Goal: Task Accomplishment & Management: Manage account settings

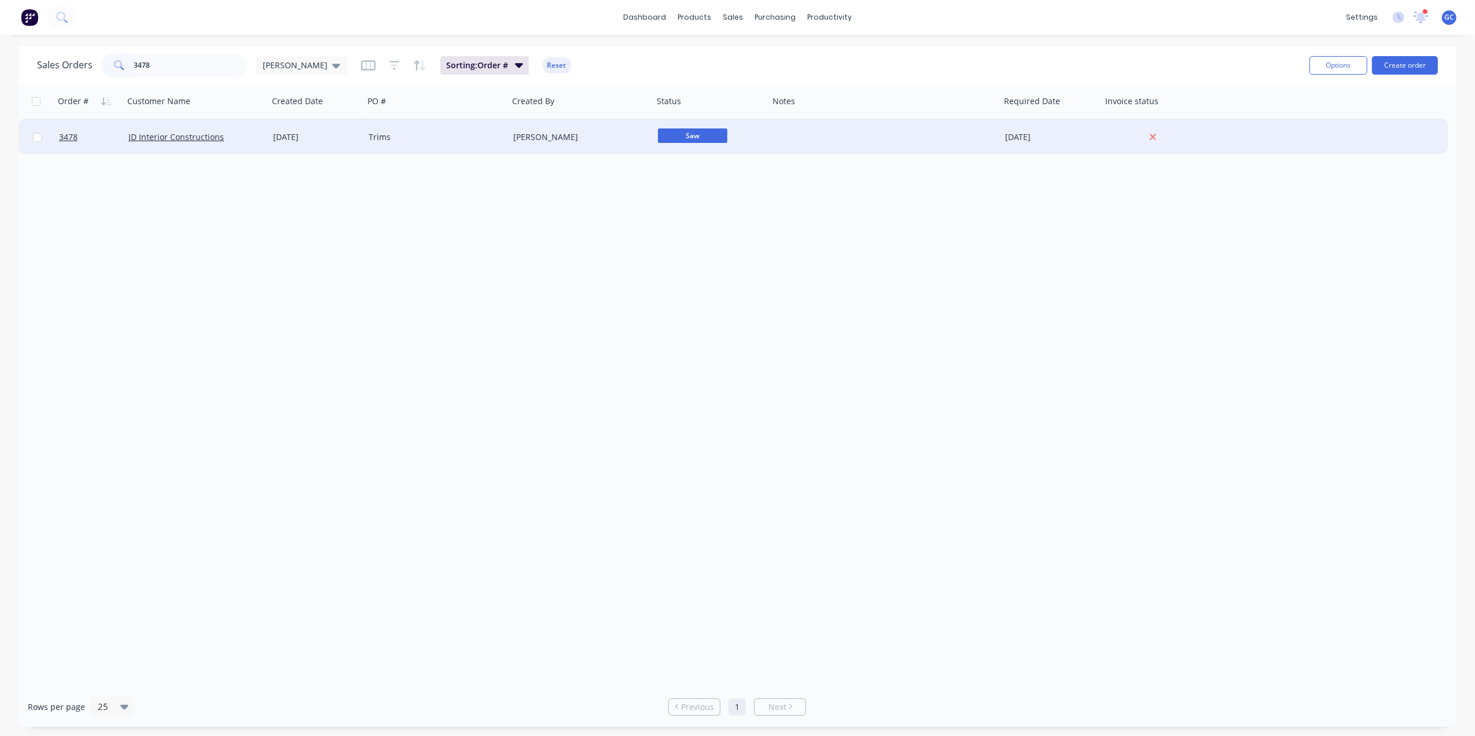
type input "3478"
click at [332, 134] on div "19 May 2025" at bounding box center [316, 137] width 86 height 12
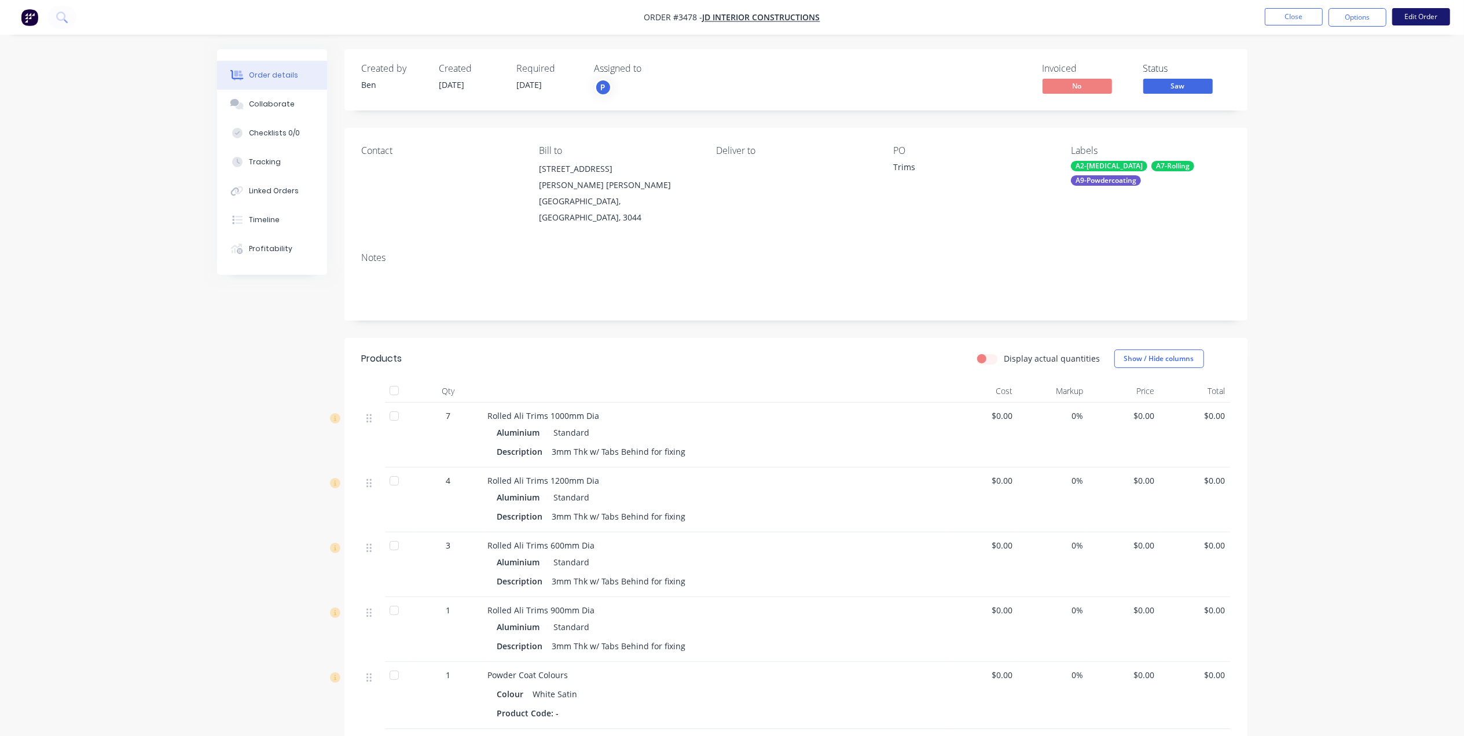
click at [1406, 20] on button "Edit Order" at bounding box center [1421, 16] width 58 height 17
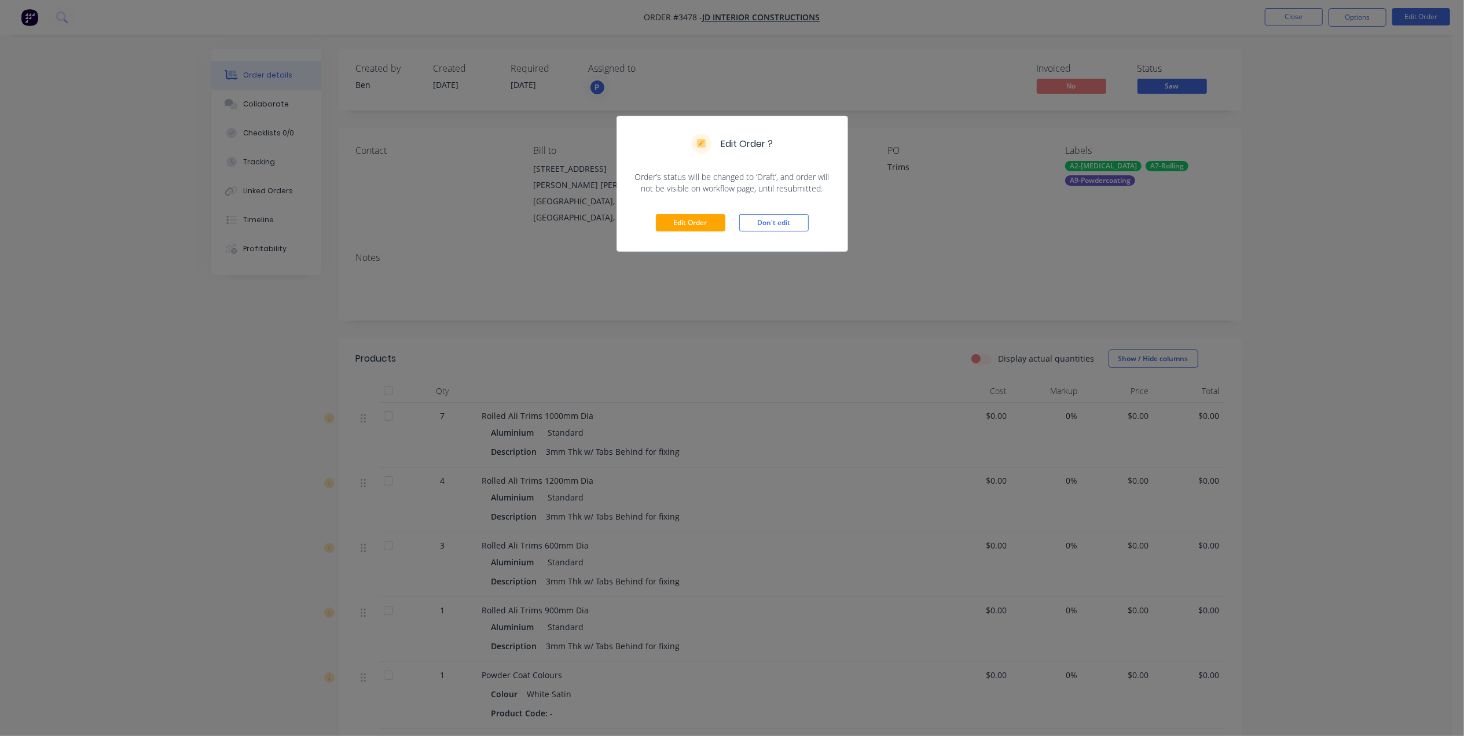
click at [704, 211] on div "Edit Order Don't edit" at bounding box center [732, 222] width 230 height 57
click at [701, 218] on button "Edit Order" at bounding box center [690, 222] width 69 height 17
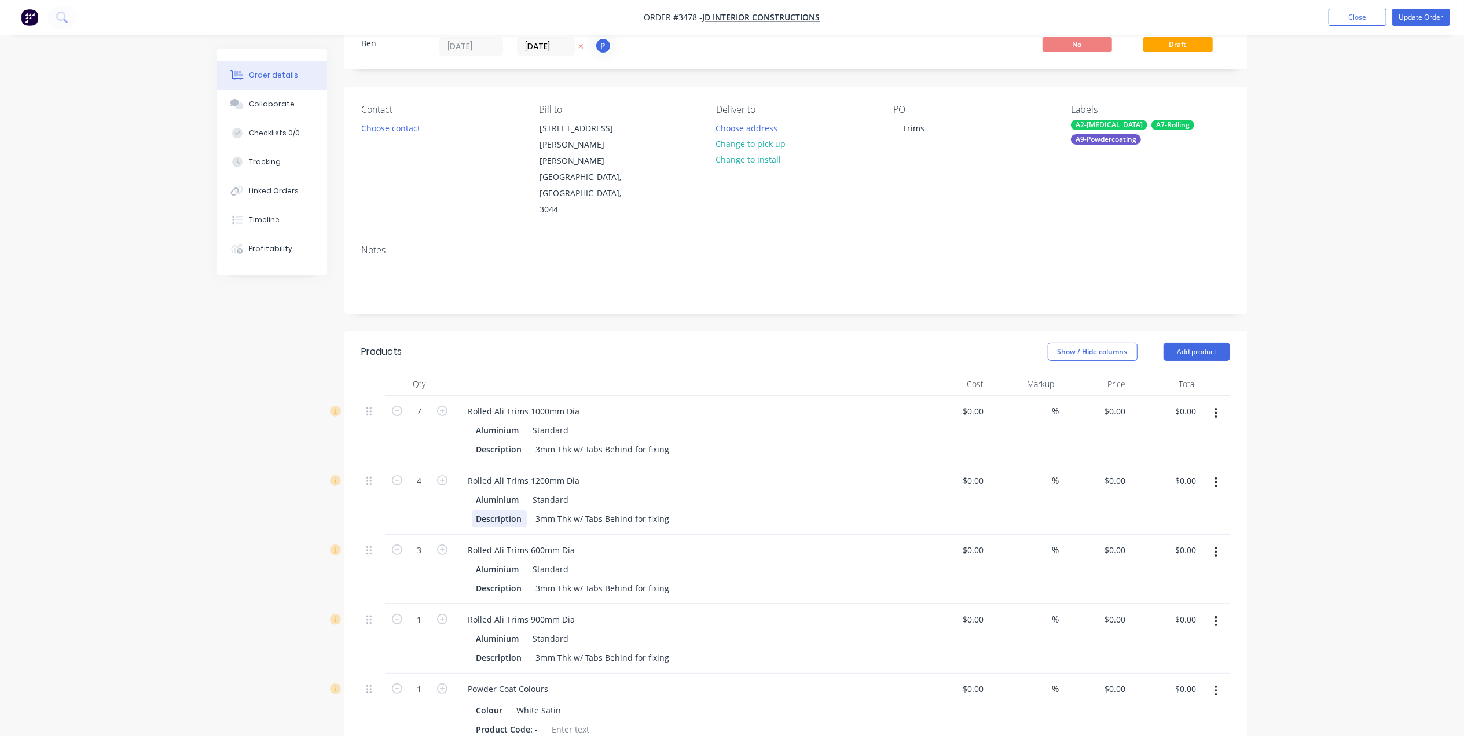
scroll to position [77, 0]
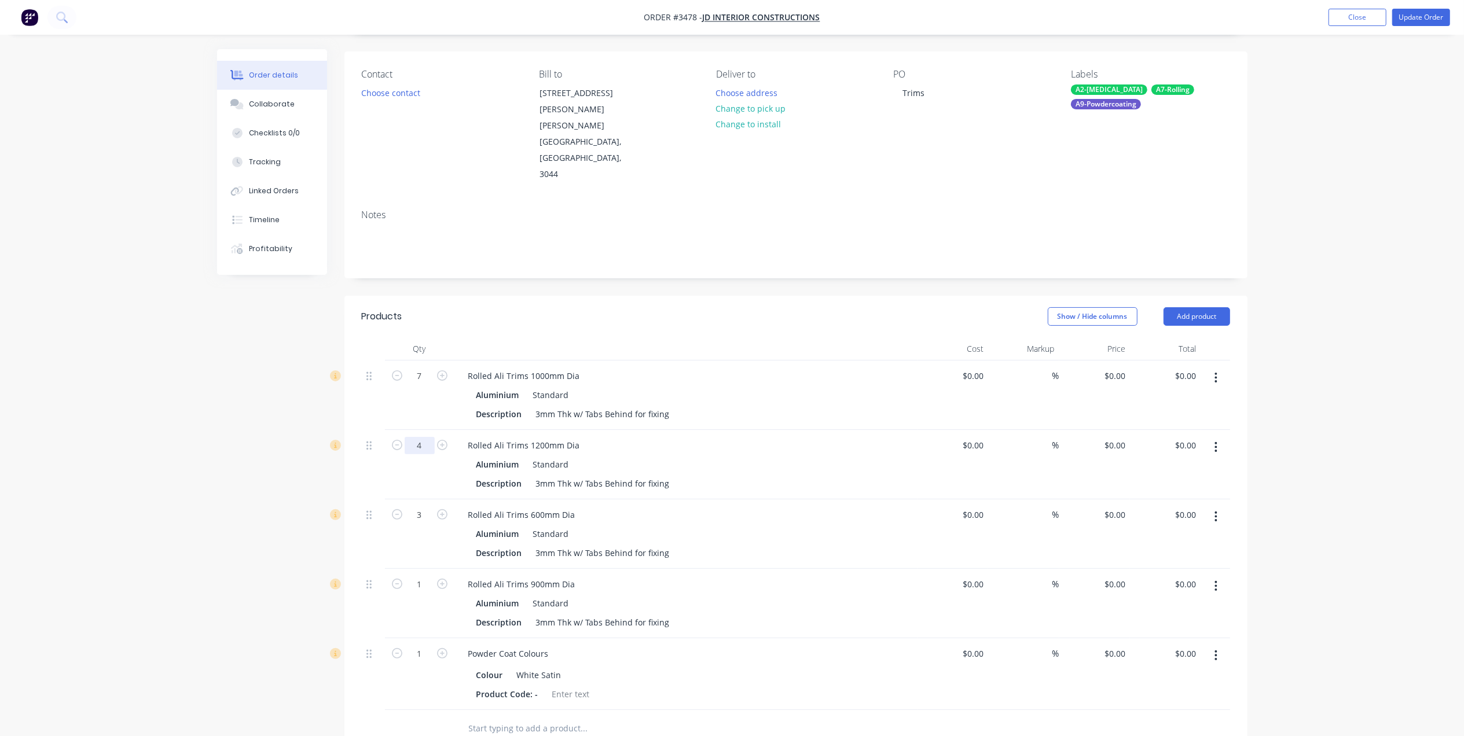
click at [428, 385] on input "4" at bounding box center [420, 375] width 30 height 17
type input "9"
click at [426, 385] on input "3" at bounding box center [420, 375] width 30 height 17
type input "6"
click at [382, 512] on div at bounding box center [373, 533] width 23 height 69
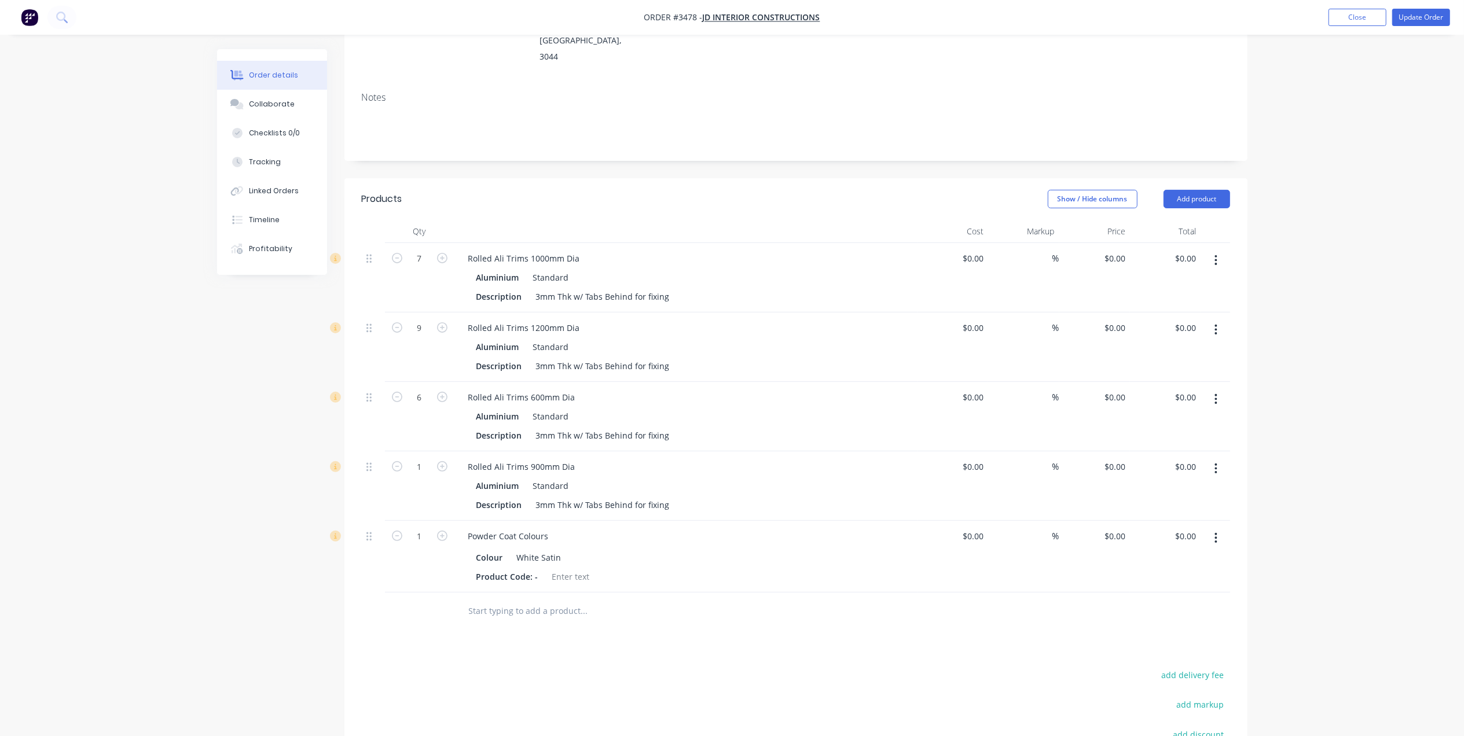
scroll to position [231, 0]
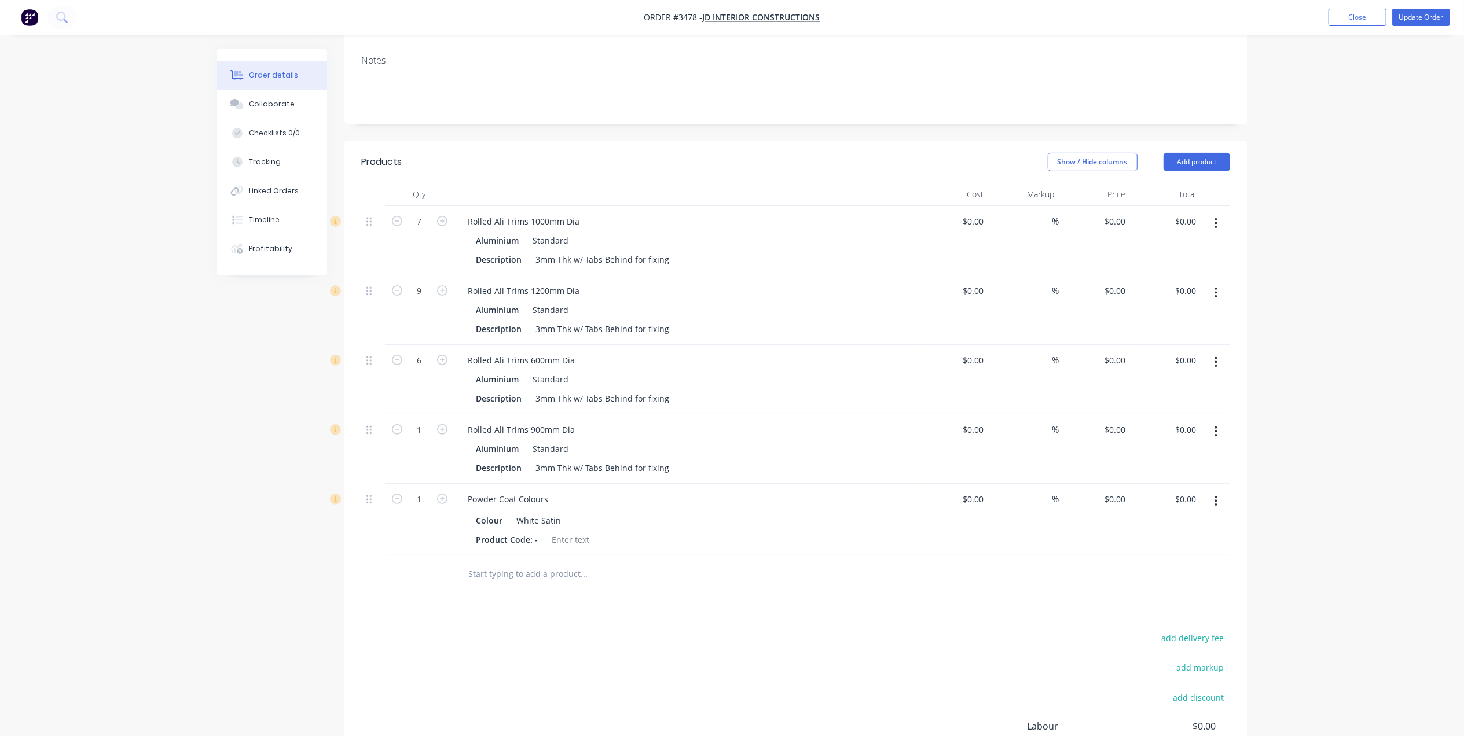
click at [1212, 421] on button "button" at bounding box center [1215, 431] width 27 height 21
click at [1170, 477] on div "Duplicate" at bounding box center [1174, 485] width 89 height 17
click at [1227, 421] on button "button" at bounding box center [1215, 431] width 27 height 21
click at [1178, 477] on div "Duplicate" at bounding box center [1174, 485] width 89 height 17
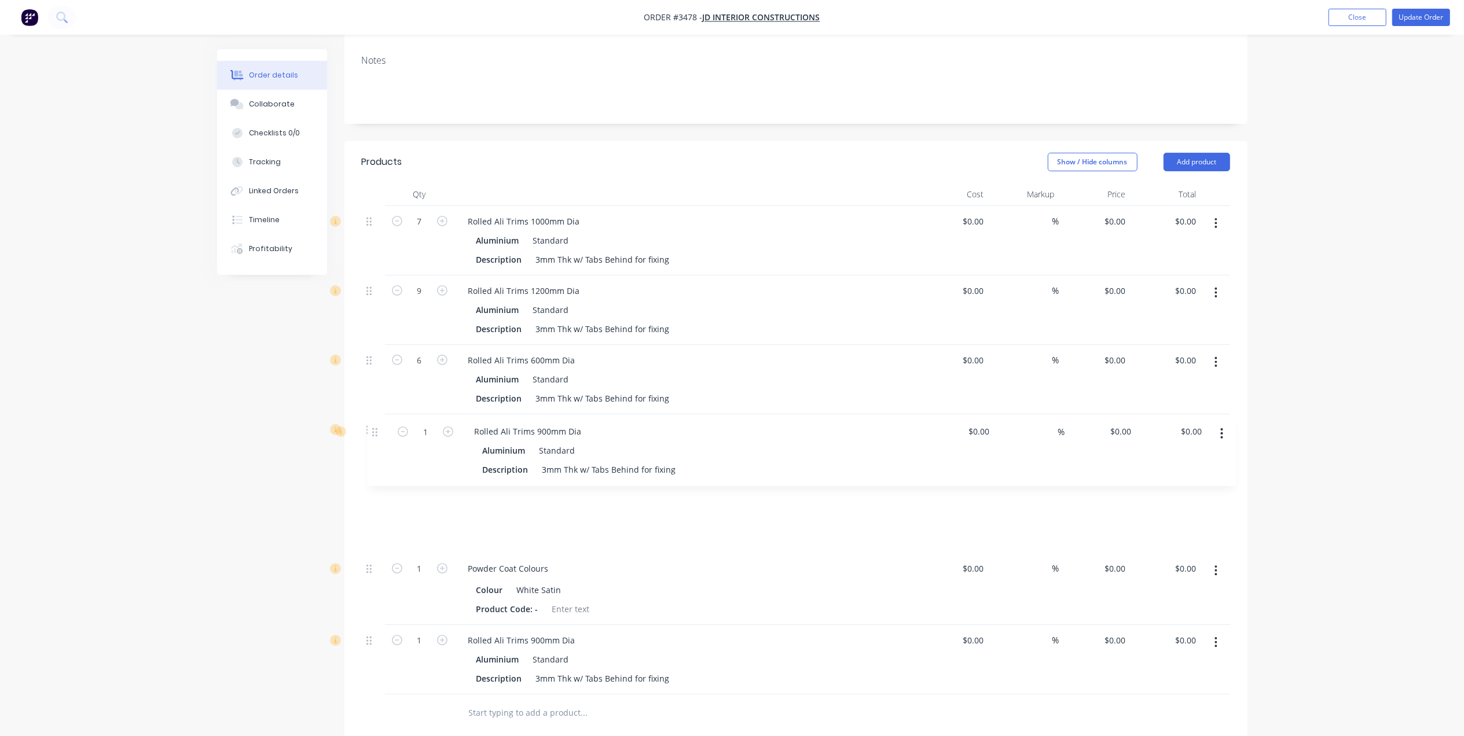
drag, startPoint x: 370, startPoint y: 523, endPoint x: 373, endPoint y: 420, distance: 103.0
click at [373, 420] on div "7 Rolled Ali Trims 1000mm Dia Aluminium Standard Description 3mm Thk w/ Tabs Be…" at bounding box center [796, 450] width 868 height 488
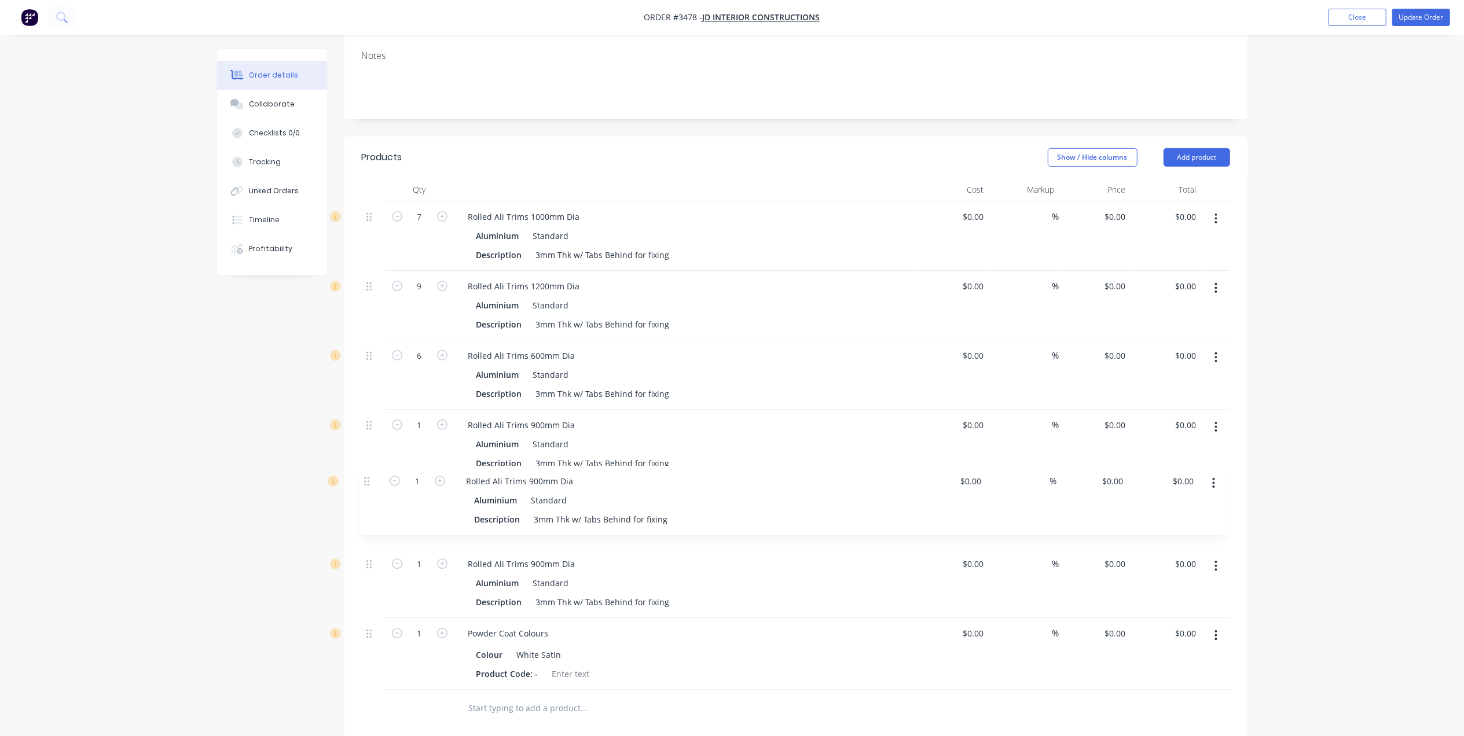
drag, startPoint x: 367, startPoint y: 598, endPoint x: 365, endPoint y: 480, distance: 118.1
click at [365, 480] on div "7 Rolled Ali Trims 1000mm Dia Aluminium Standard Description 3mm Thk w/ Tabs Be…" at bounding box center [796, 445] width 868 height 488
click at [536, 486] on div "Rolled Ali Trims 900mm Dia" at bounding box center [522, 494] width 126 height 17
click at [446, 489] on icon "button" at bounding box center [442, 494] width 10 height 10
click at [444, 489] on icon "button" at bounding box center [442, 494] width 10 height 10
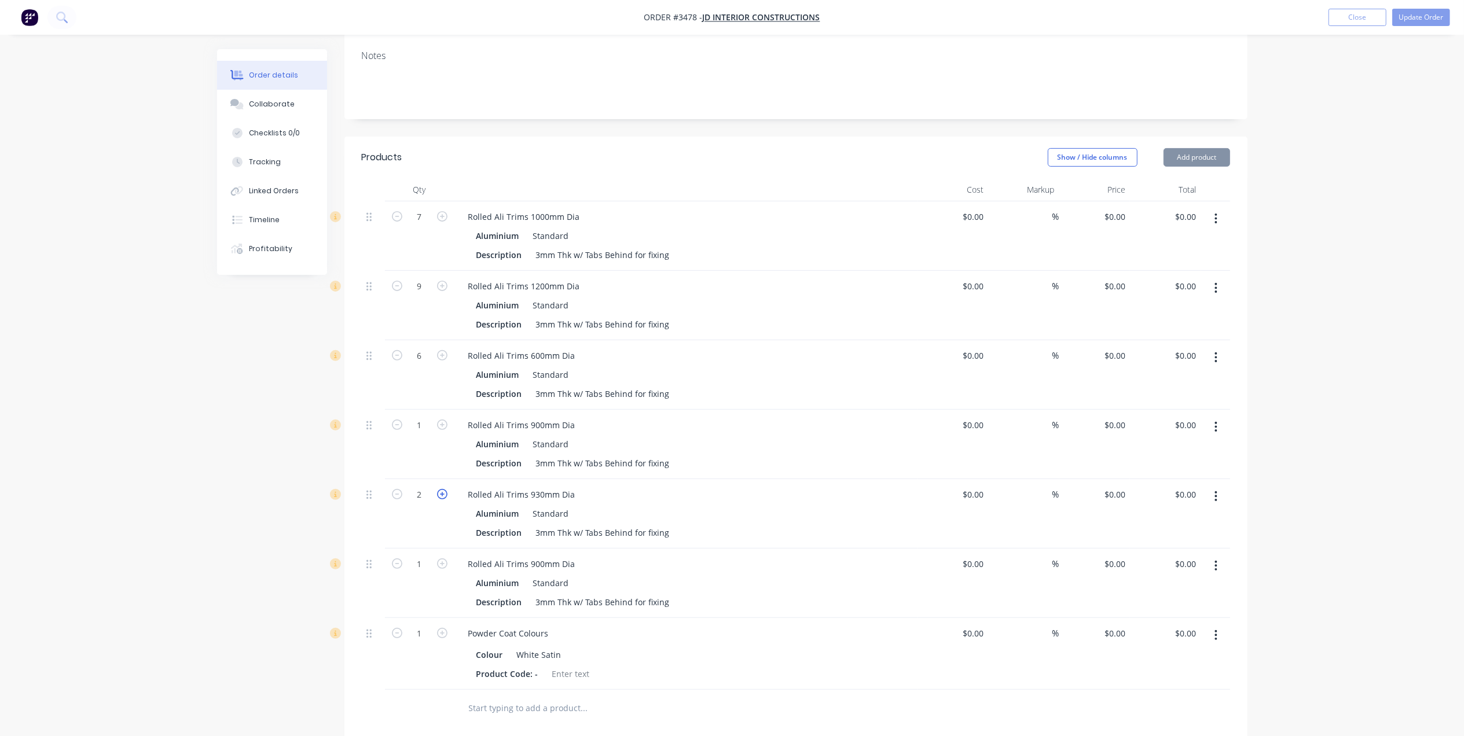
type input "3"
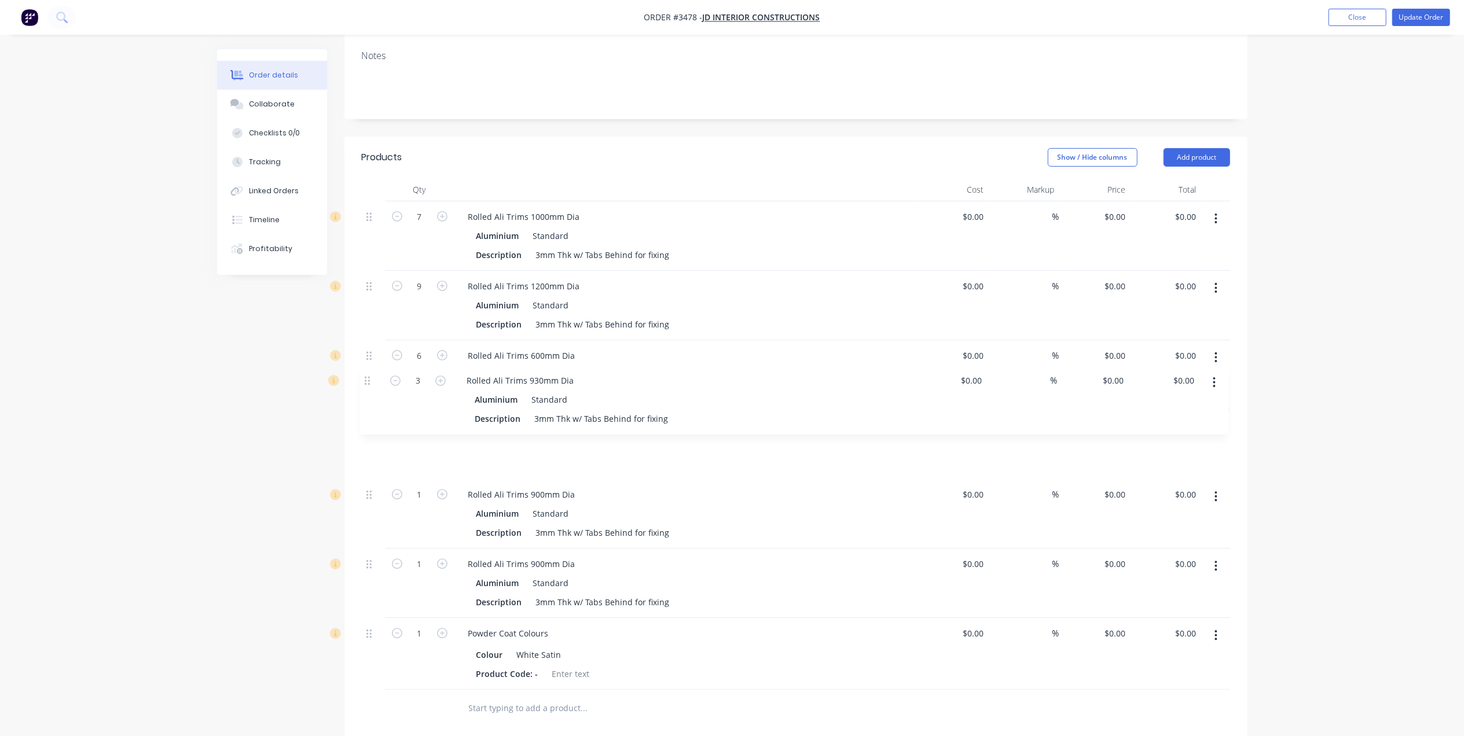
drag, startPoint x: 378, startPoint y: 451, endPoint x: 376, endPoint y: 380, distance: 71.2
click at [376, 380] on div "7 Rolled Ali Trims 1000mm Dia Aluminium Standard Description 3mm Thk w/ Tabs Be…" at bounding box center [796, 445] width 868 height 488
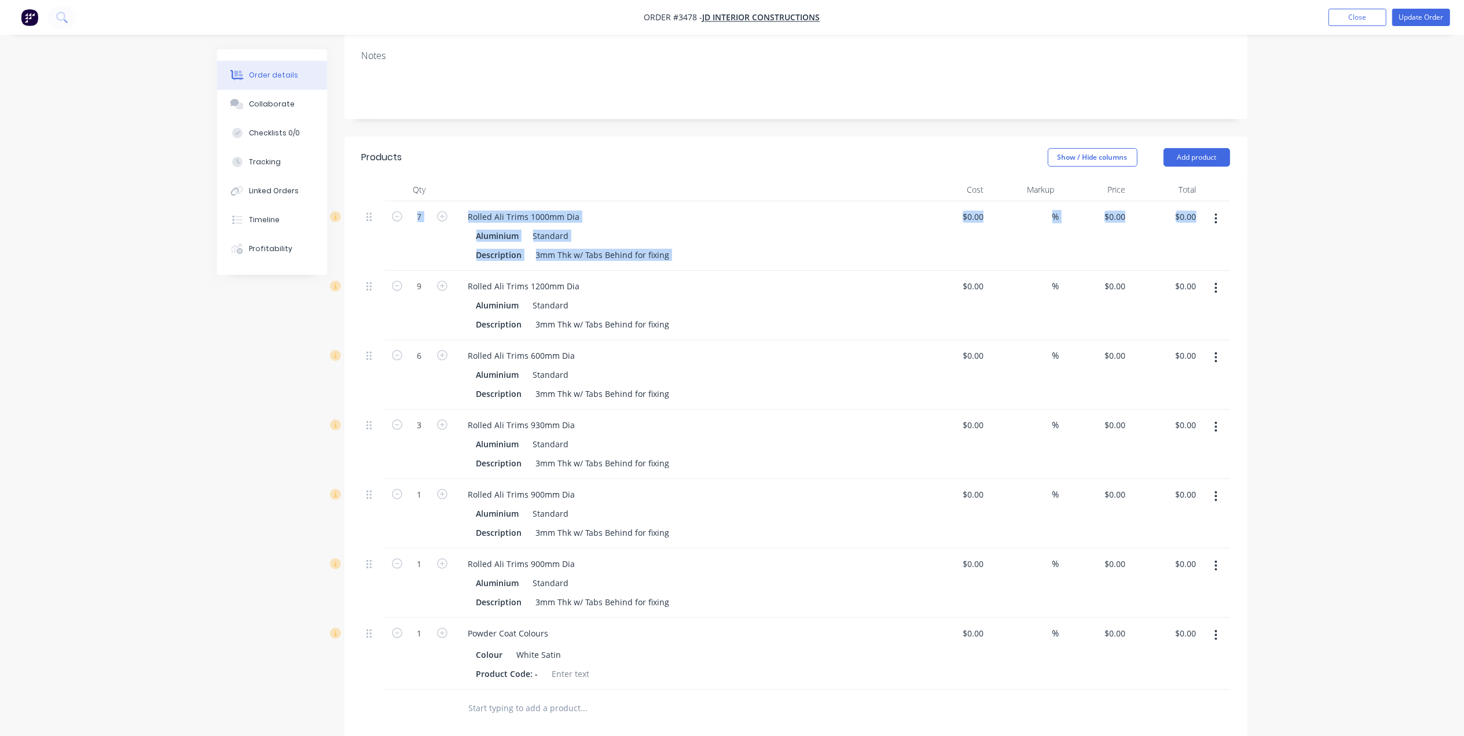
drag, startPoint x: 364, startPoint y: 237, endPoint x: 370, endPoint y: 213, distance: 25.1
click at [370, 213] on div "7 Rolled Ali Trims 1000mm Dia Aluminium Standard Description 3mm Thk w/ Tabs Be…" at bounding box center [796, 445] width 868 height 488
click at [373, 278] on div at bounding box center [373, 286] width 14 height 16
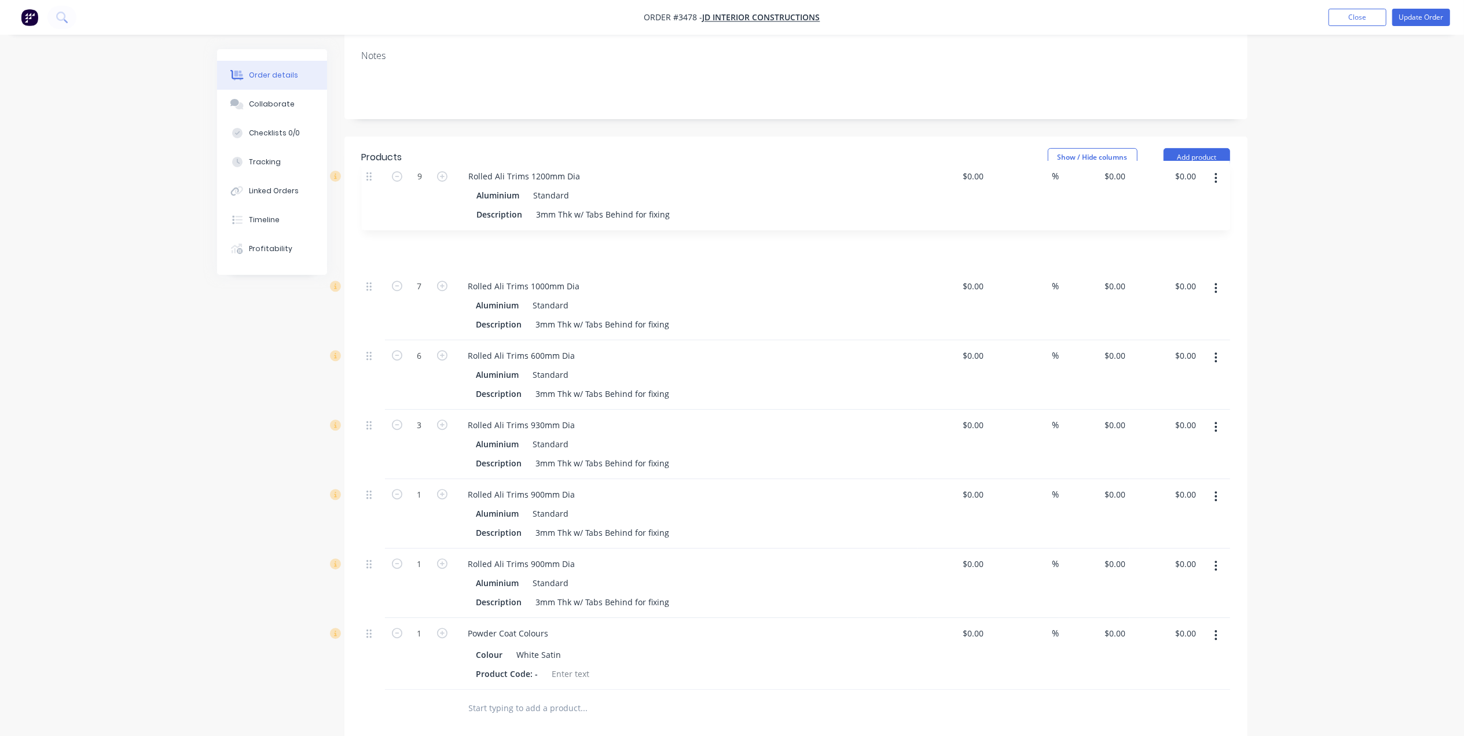
drag, startPoint x: 373, startPoint y: 237, endPoint x: 373, endPoint y: 169, distance: 68.3
click at [373, 201] on div "7 Rolled Ali Trims 1000mm Dia Aluminium Standard Description 3mm Thk w/ Tabs Be…" at bounding box center [796, 445] width 868 height 488
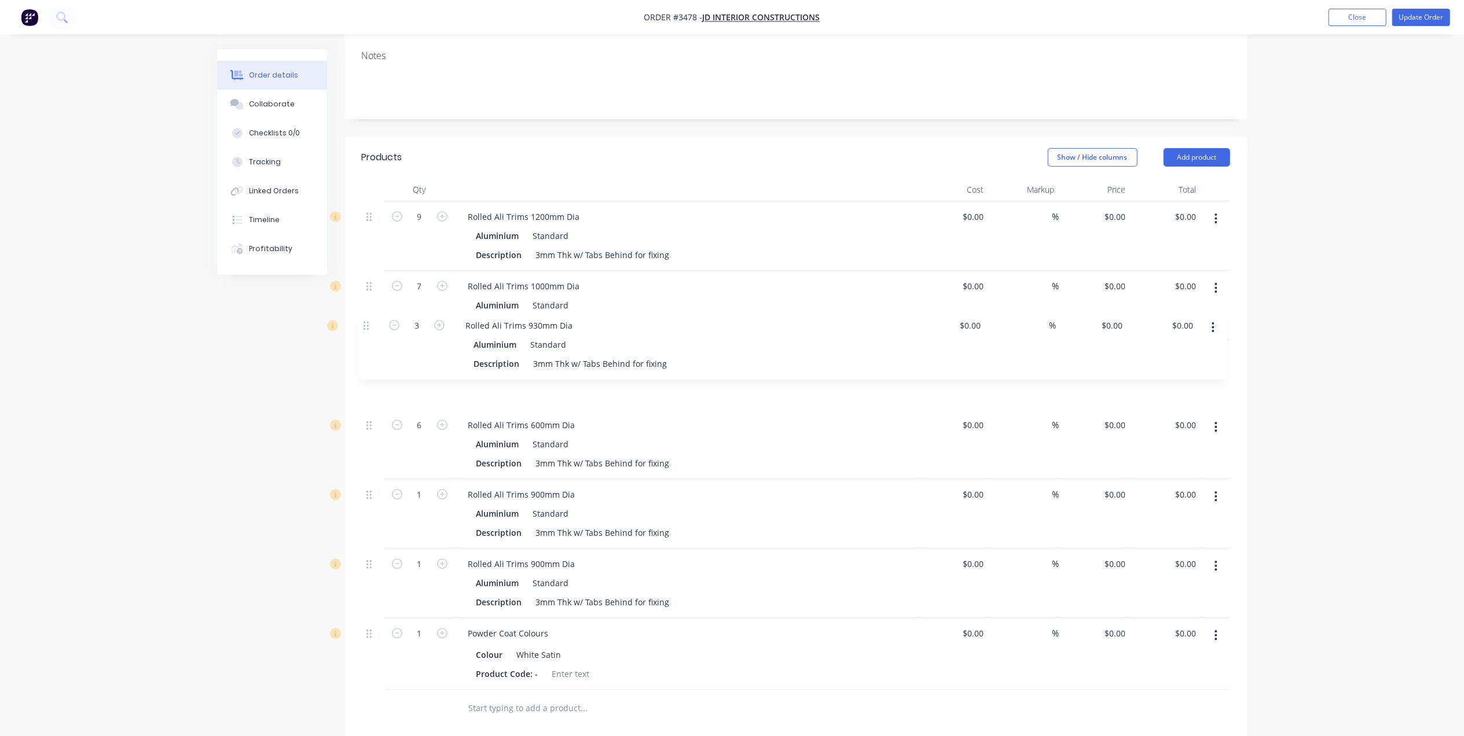
drag, startPoint x: 369, startPoint y: 376, endPoint x: 362, endPoint y: 309, distance: 66.9
click at [362, 309] on div "9 Rolled Ali Trims 1200mm Dia Aluminium Standard Description 3mm Thk w/ Tabs Be…" at bounding box center [796, 445] width 868 height 488
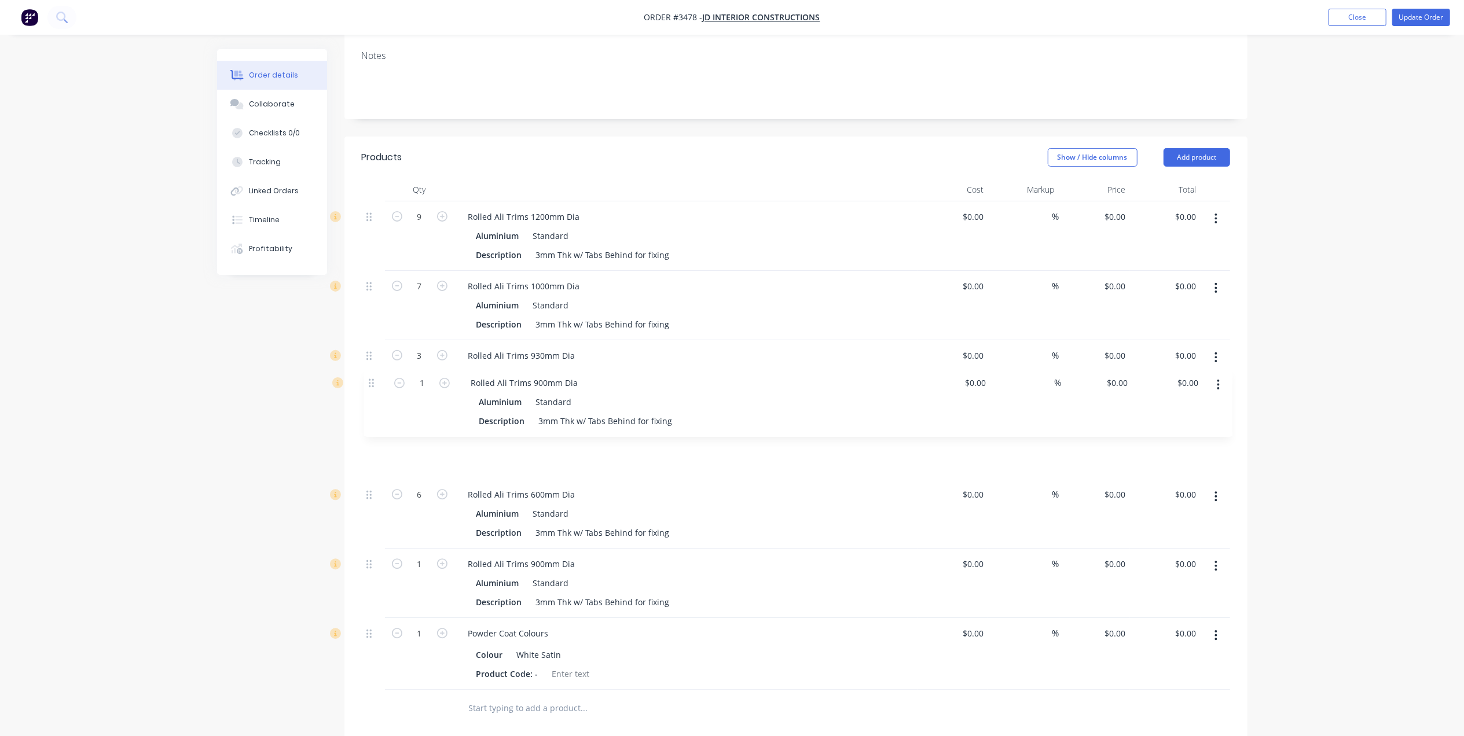
drag, startPoint x: 369, startPoint y: 447, endPoint x: 371, endPoint y: 372, distance: 75.8
click at [371, 372] on div "9 Rolled Ali Trims 1200mm Dia Aluminium Standard Description 3mm Thk w/ Tabs Be…" at bounding box center [796, 445] width 868 height 488
click at [535, 556] on div "Rolled Ali Trims 900mm Dia" at bounding box center [522, 564] width 126 height 17
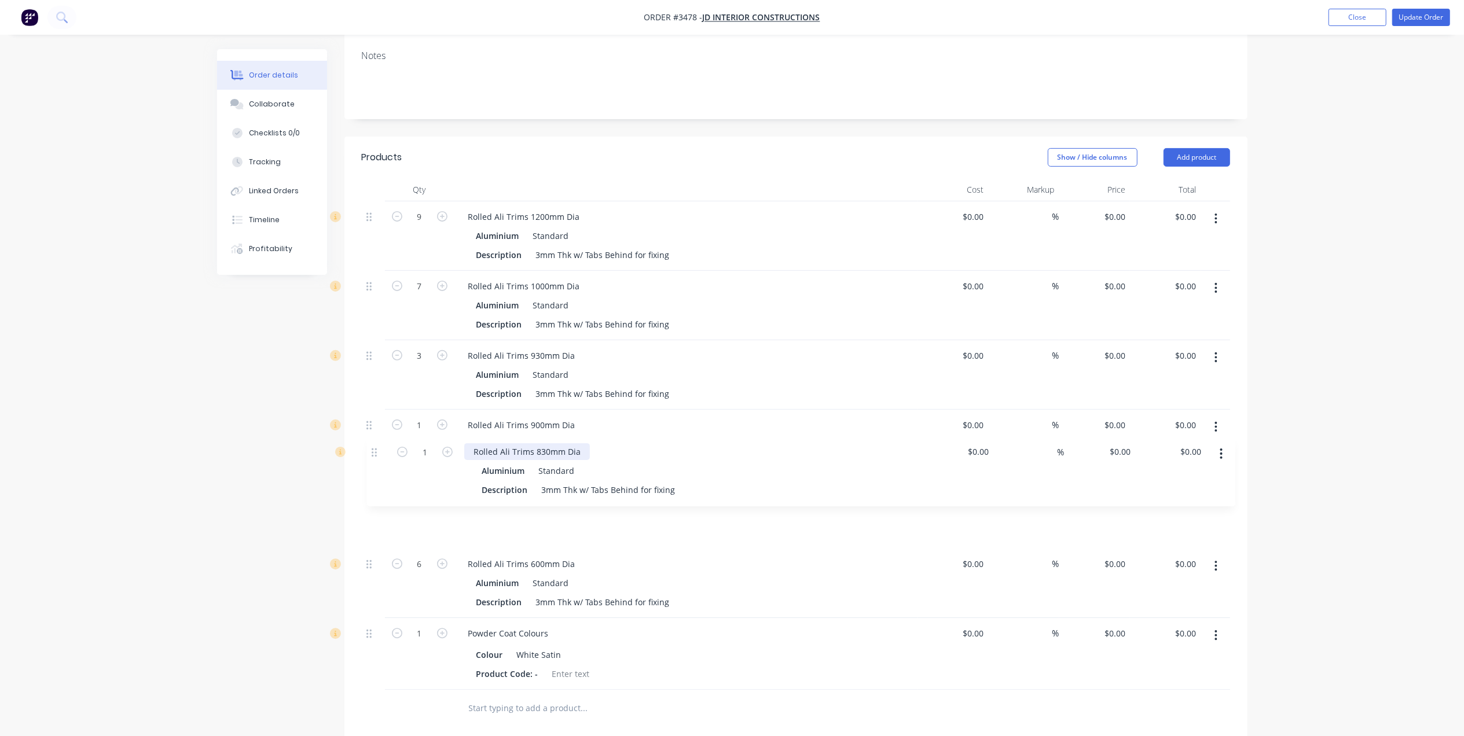
drag, startPoint x: 373, startPoint y: 520, endPoint x: 377, endPoint y: 441, distance: 78.8
click at [377, 441] on div "9 Rolled Ali Trims 1200mm Dia Aluminium Standard Description 3mm Thk w/ Tabs Be…" at bounding box center [796, 445] width 868 height 488
click at [859, 690] on div at bounding box center [662, 709] width 417 height 38
click at [720, 697] on div at bounding box center [632, 708] width 347 height 23
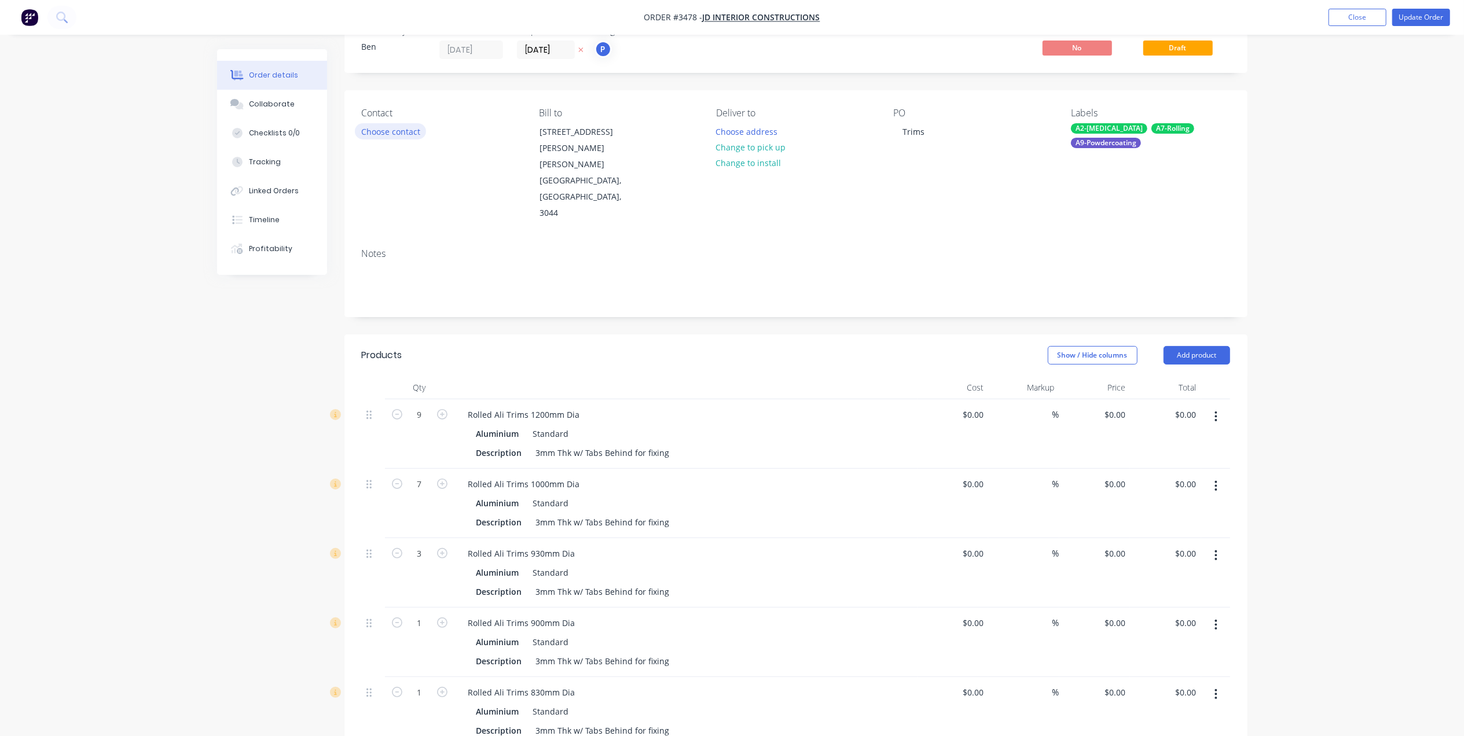
scroll to position [0, 0]
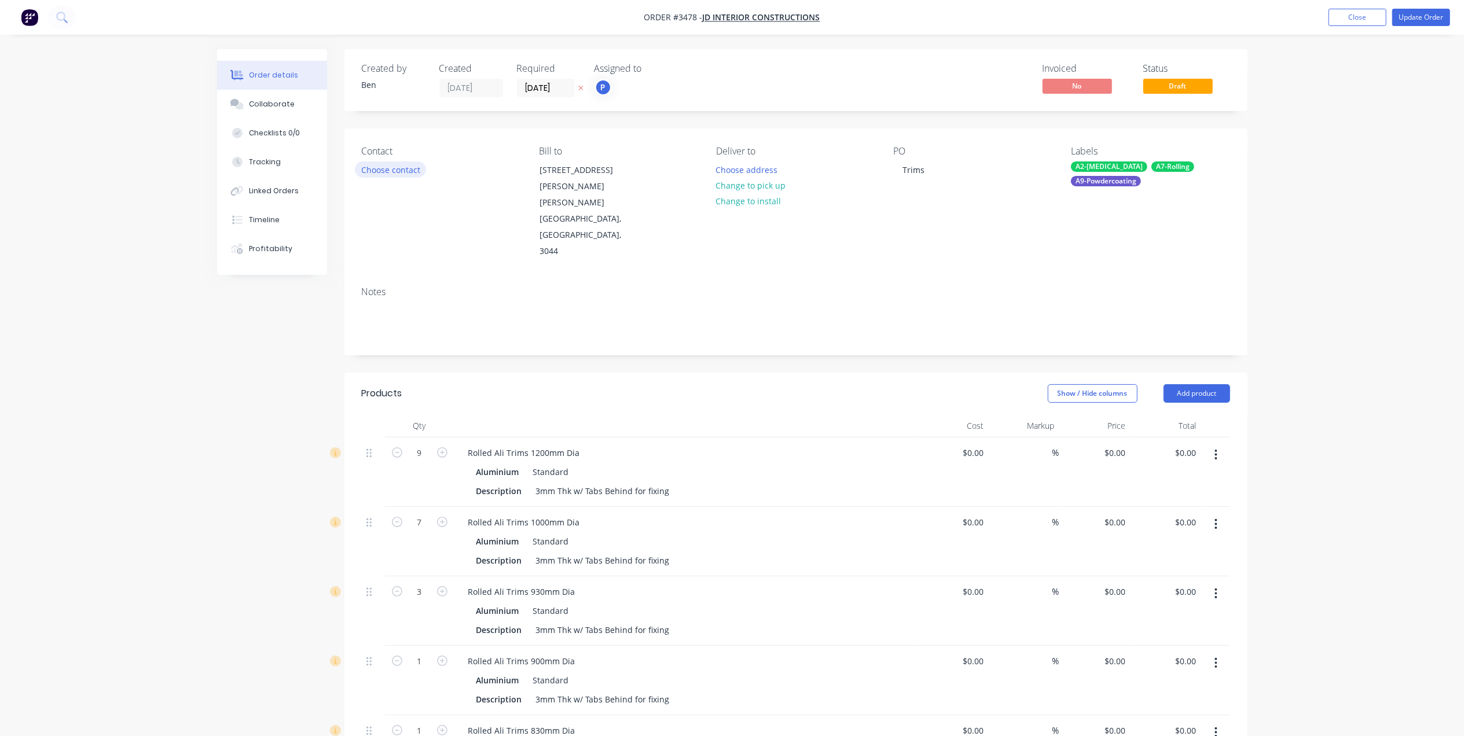
click at [407, 174] on button "Choose contact" at bounding box center [390, 169] width 71 height 16
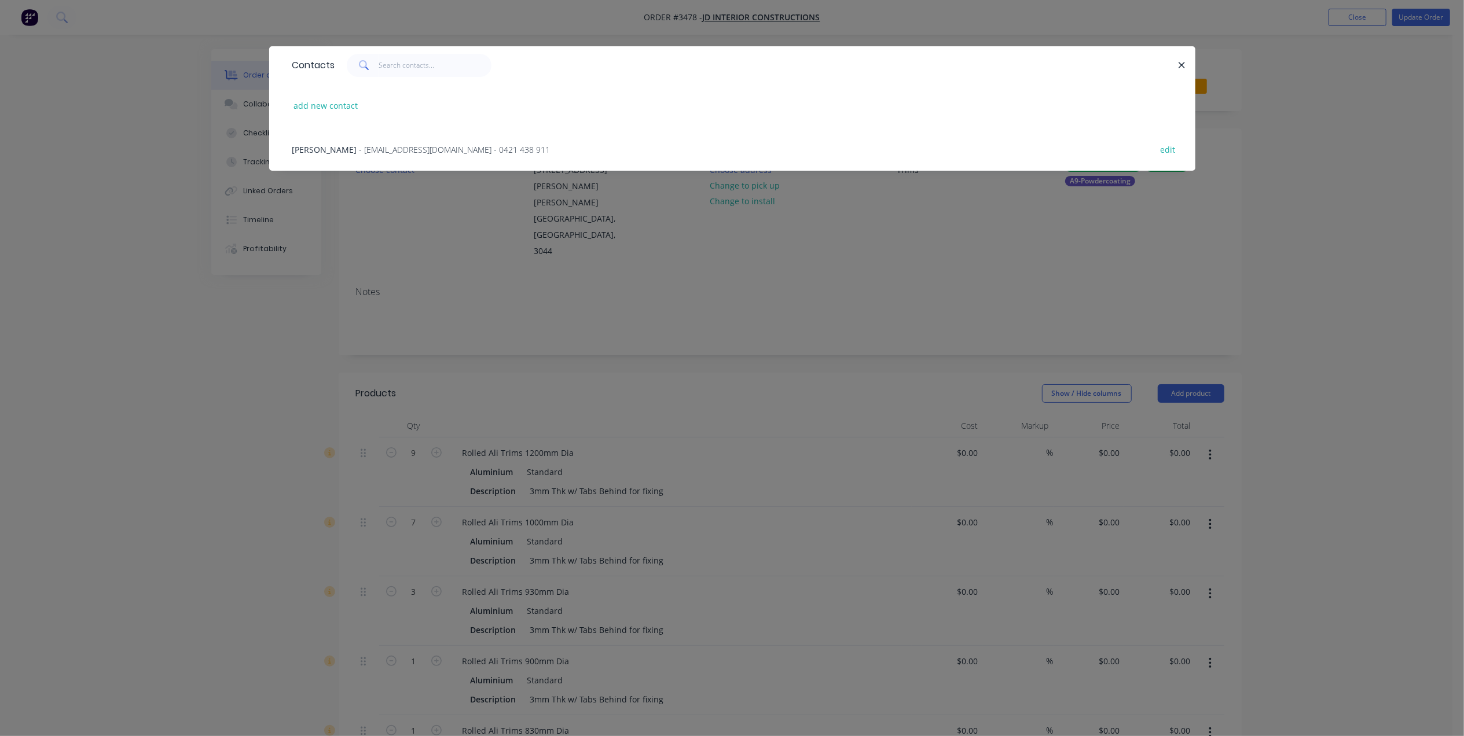
click at [391, 150] on span "- jdixon0392@gmail.com - 0421 438 911" at bounding box center [454, 149] width 191 height 11
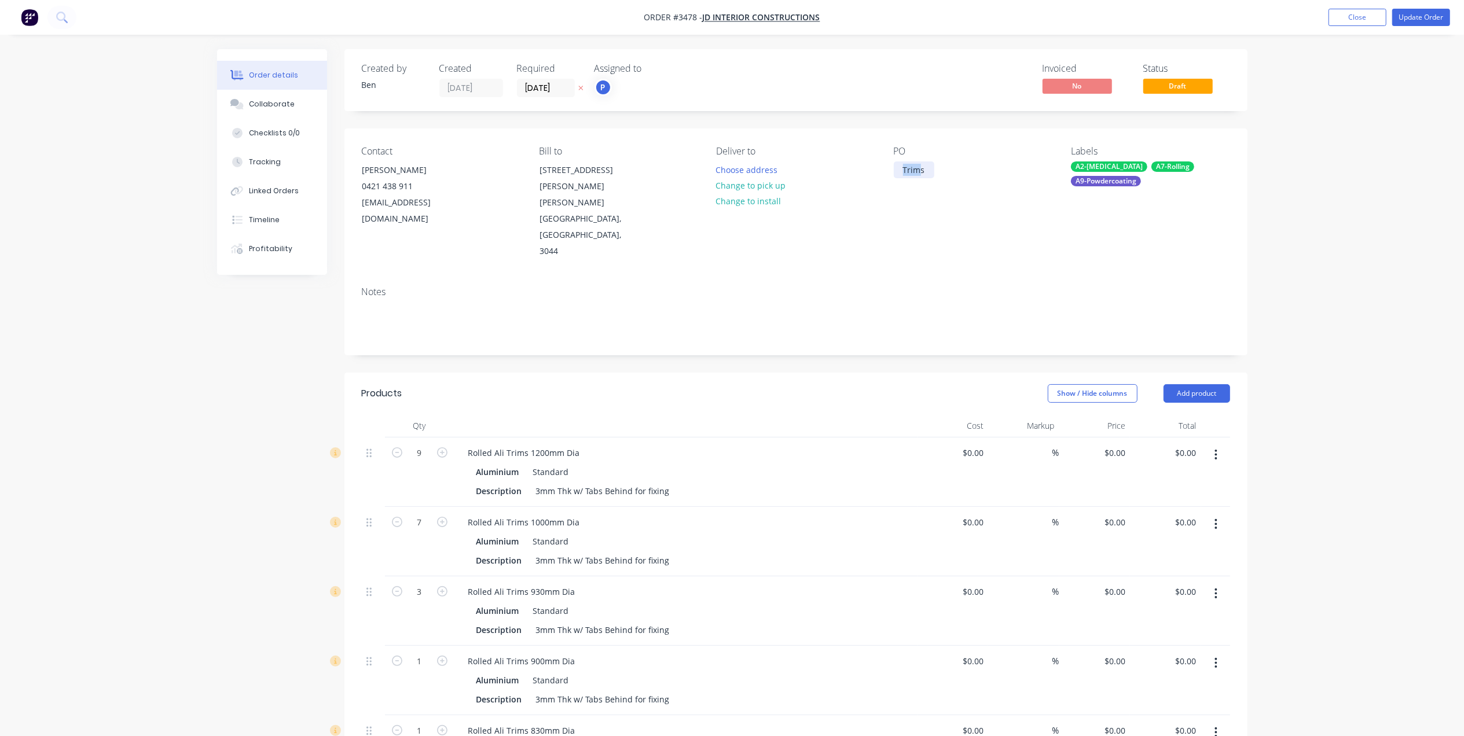
drag, startPoint x: 921, startPoint y: 170, endPoint x: 887, endPoint y: 172, distance: 34.2
click at [887, 172] on div "Contact Jacob Dixon 0421 438 911 jdixon0392@gmail.com Bill to 7 Ellenvale Avenu…" at bounding box center [795, 202] width 903 height 149
drag, startPoint x: 934, startPoint y: 172, endPoint x: 870, endPoint y: 170, distance: 63.7
click at [870, 170] on div "Contact Jacob Dixon 0421 438 911 jdixon0392@gmail.com Bill to 7 Ellenvale Avenu…" at bounding box center [795, 202] width 903 height 149
click at [931, 174] on div "Trims" at bounding box center [914, 169] width 41 height 17
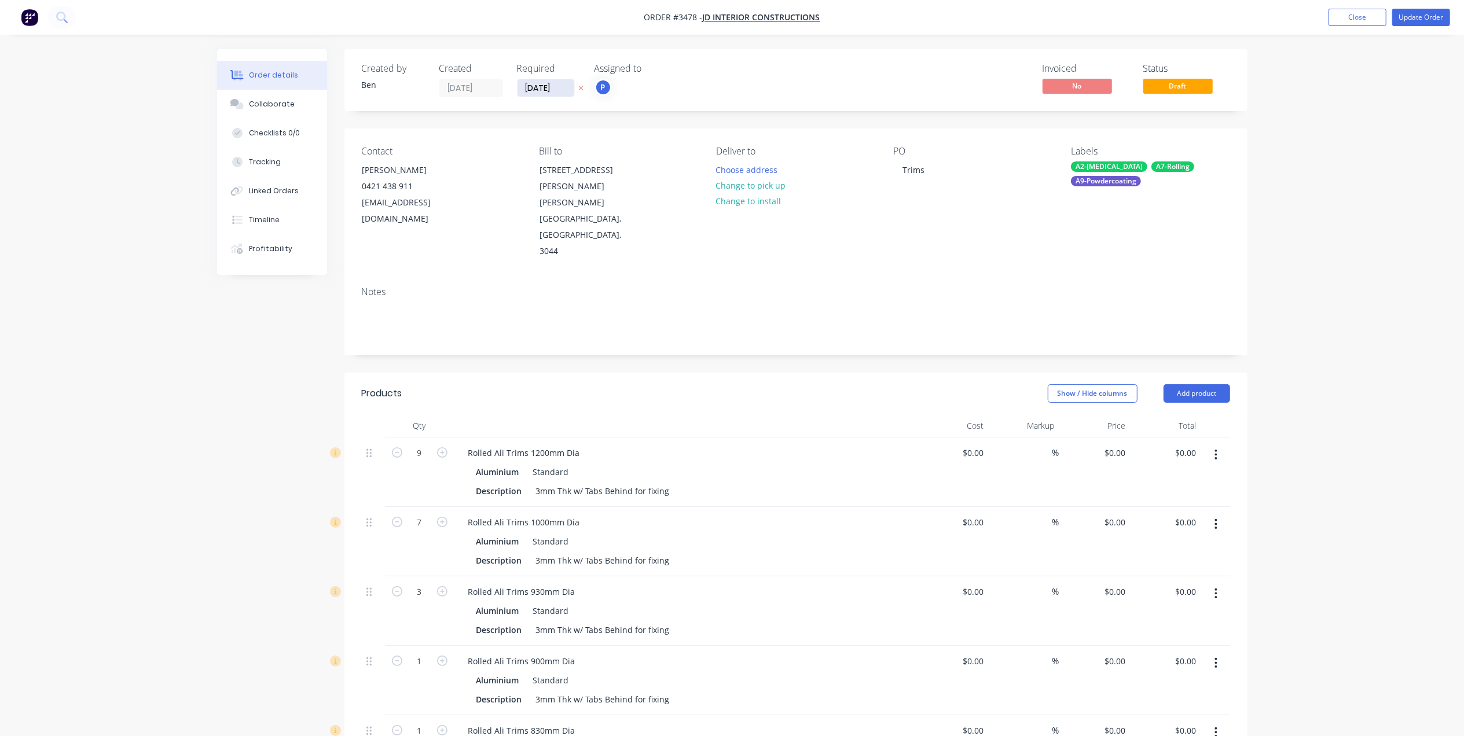
click at [543, 86] on input "16/06/25" at bounding box center [545, 87] width 57 height 17
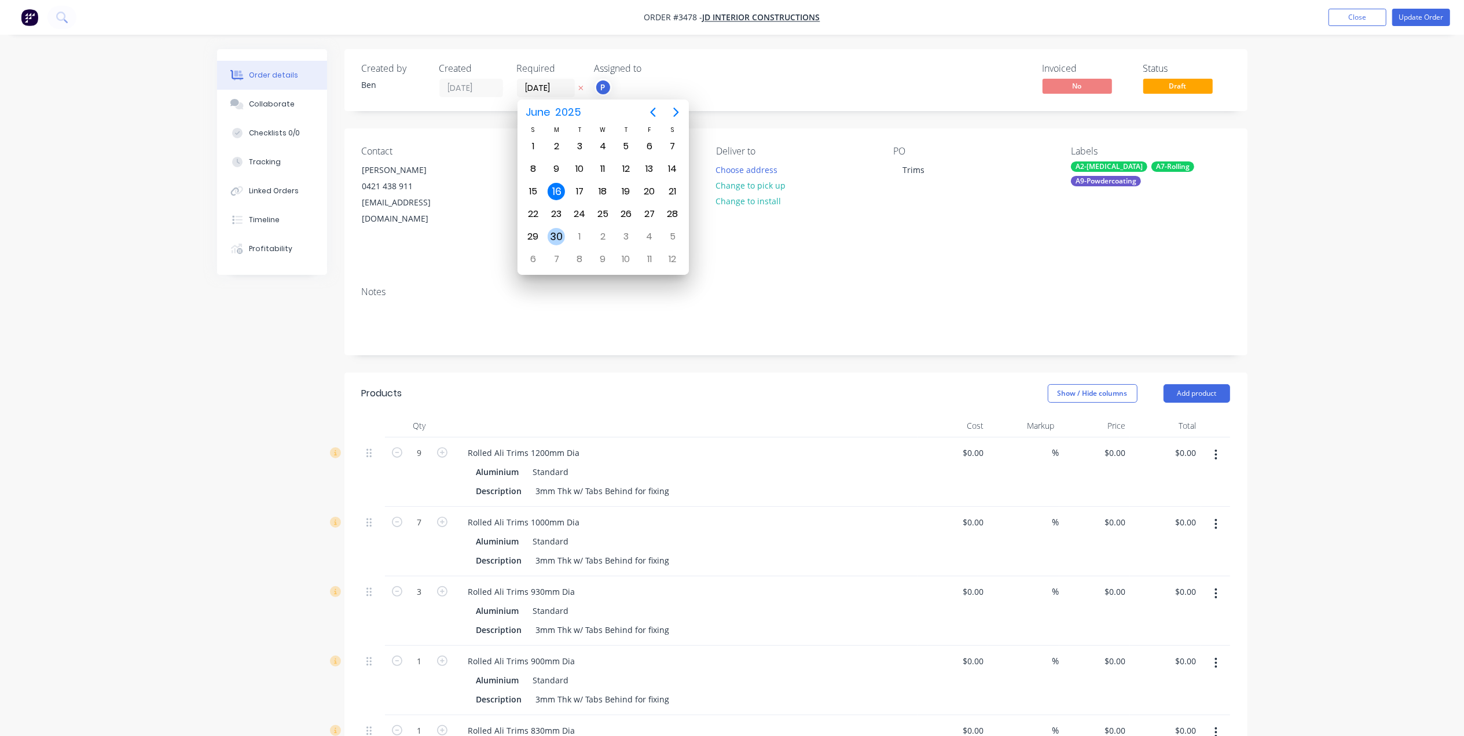
click at [558, 233] on div "30" at bounding box center [555, 236] width 17 height 17
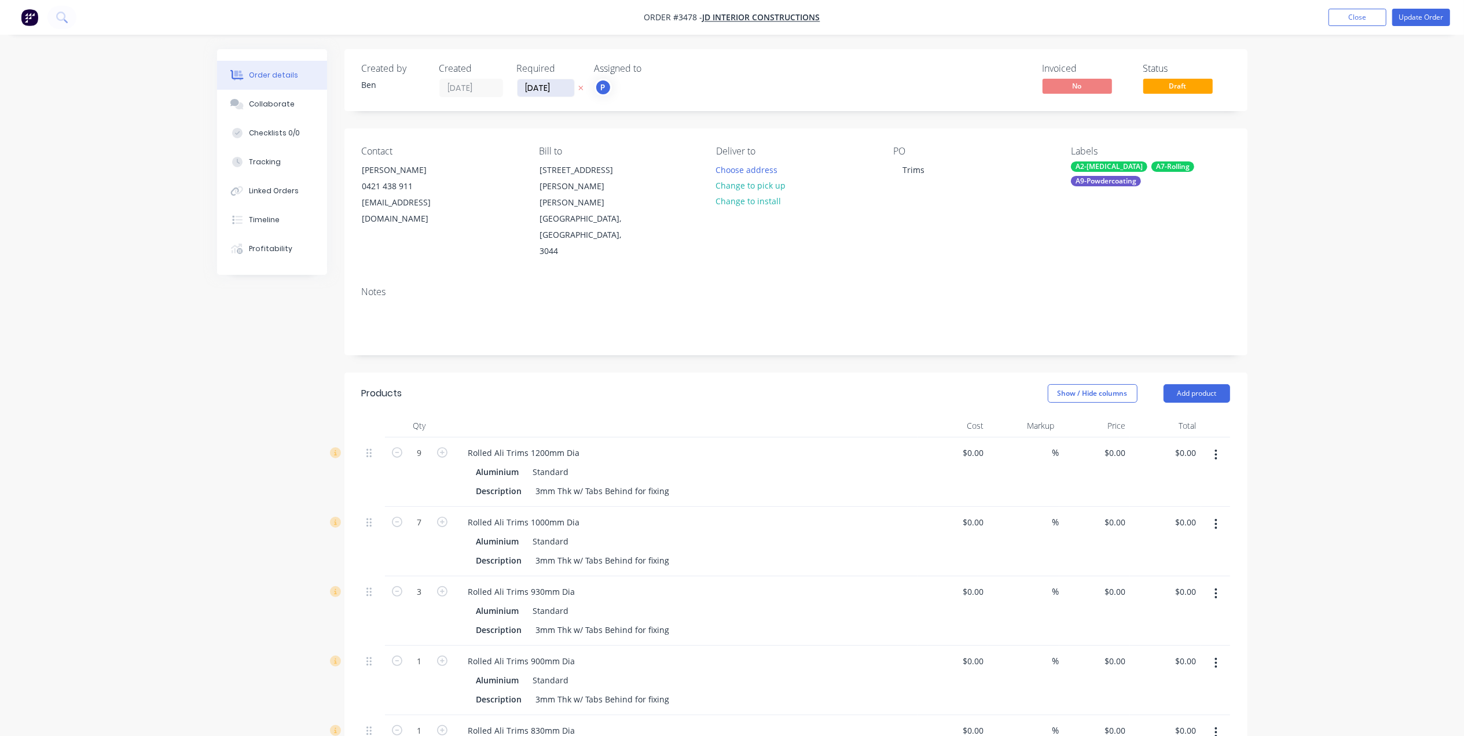
click at [547, 90] on input "30/06/25" at bounding box center [545, 87] width 57 height 17
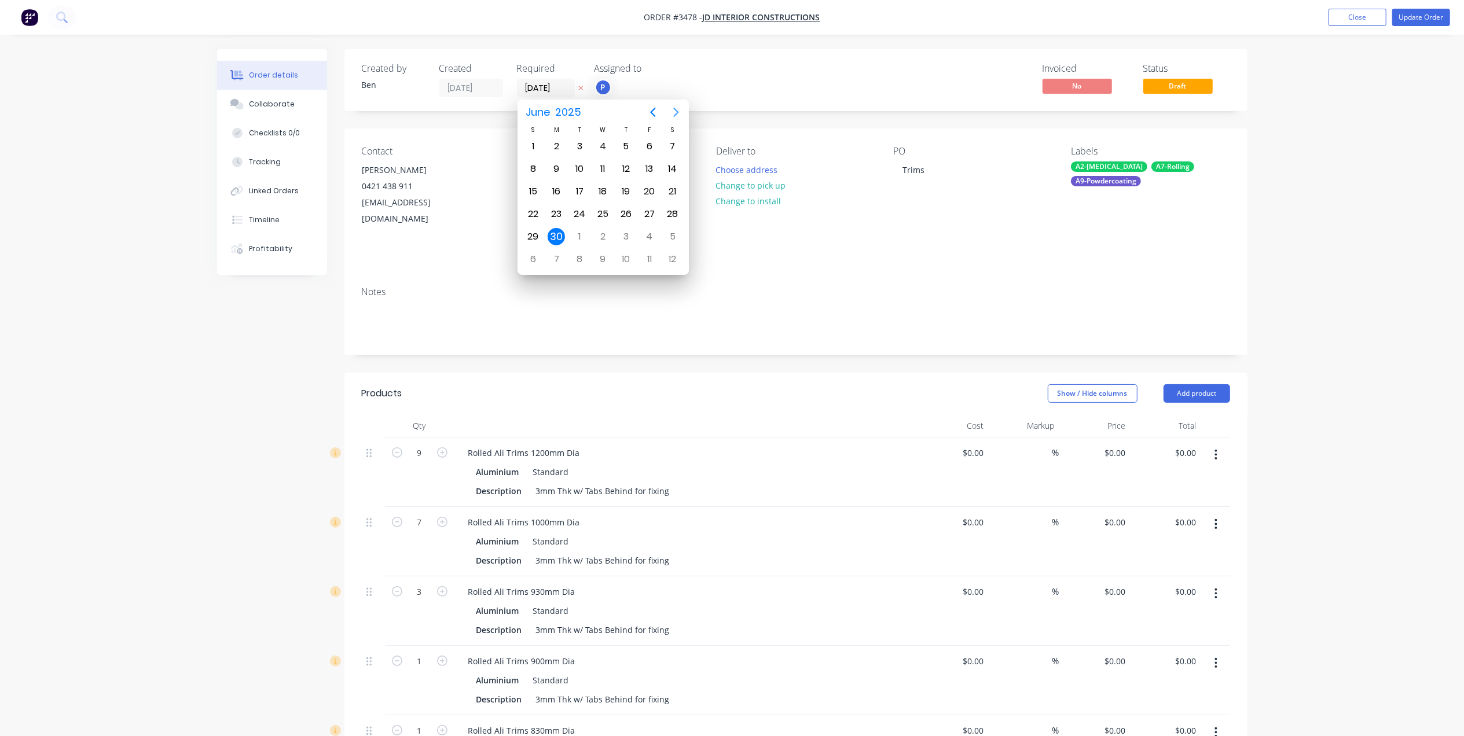
click at [681, 113] on icon "Next page" at bounding box center [676, 112] width 14 height 14
click at [681, 112] on icon "Next page" at bounding box center [676, 112] width 14 height 14
click at [678, 186] on div "20" at bounding box center [672, 191] width 17 height 17
type input "20/09/25"
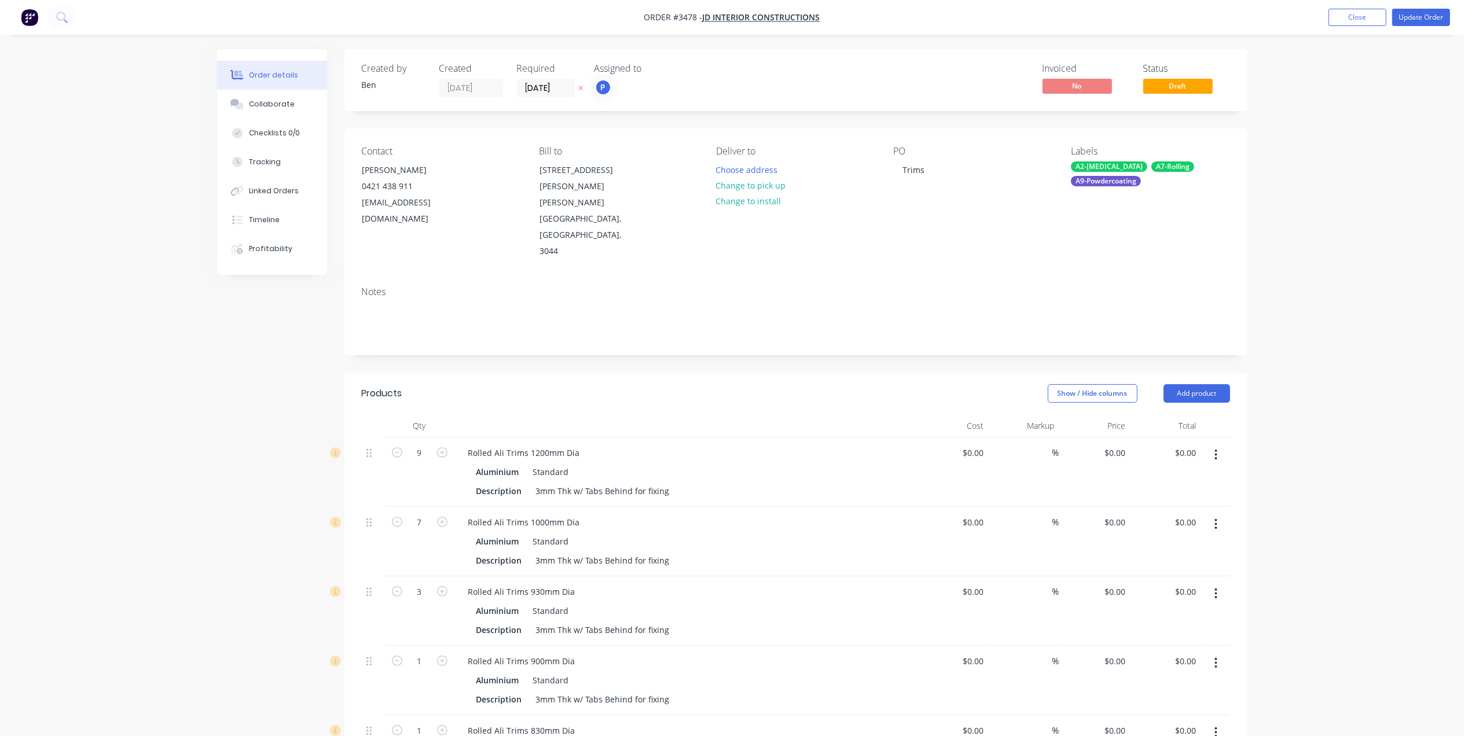
click at [760, 75] on div "Invoiced No Status Draft" at bounding box center [970, 80] width 520 height 34
click at [1413, 16] on button "Update Order" at bounding box center [1421, 17] width 58 height 17
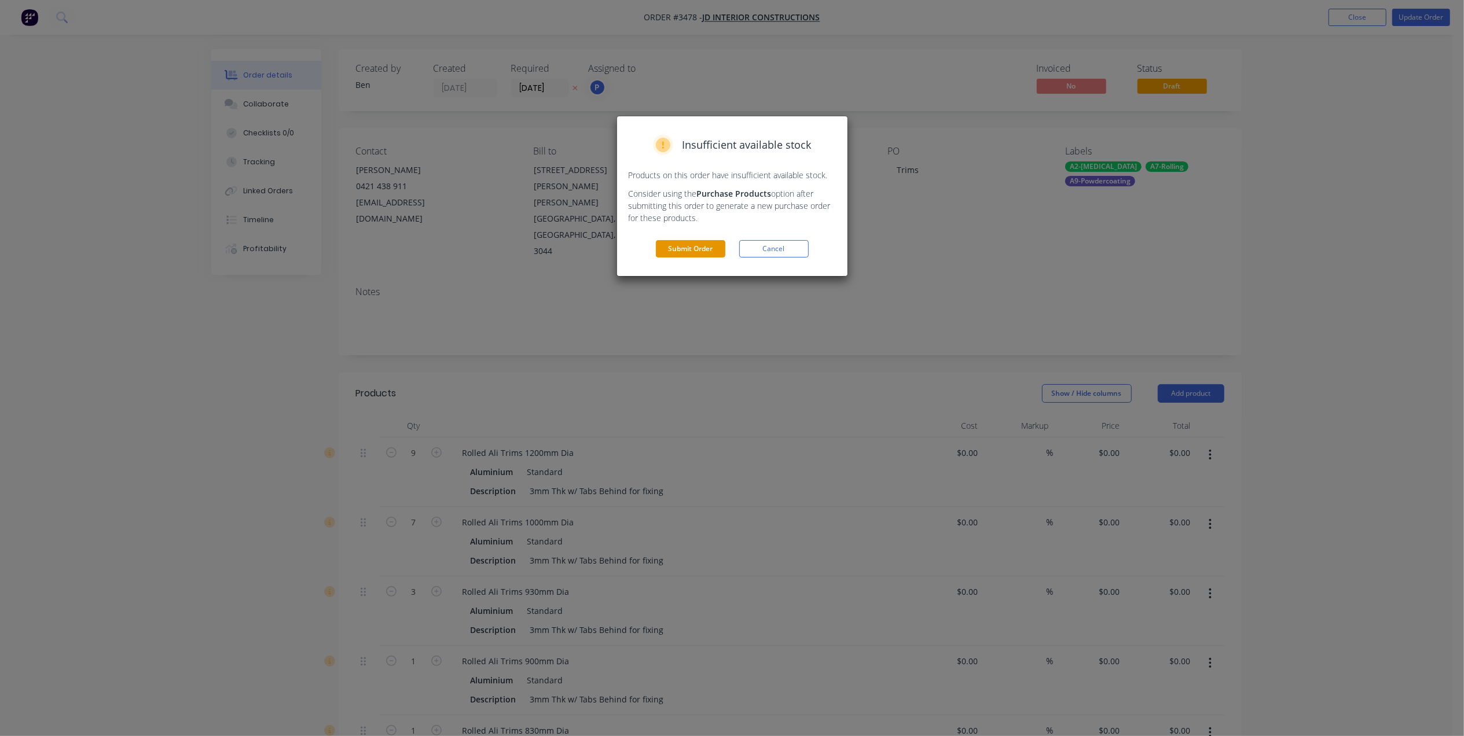
click at [691, 249] on button "Submit Order" at bounding box center [690, 248] width 69 height 17
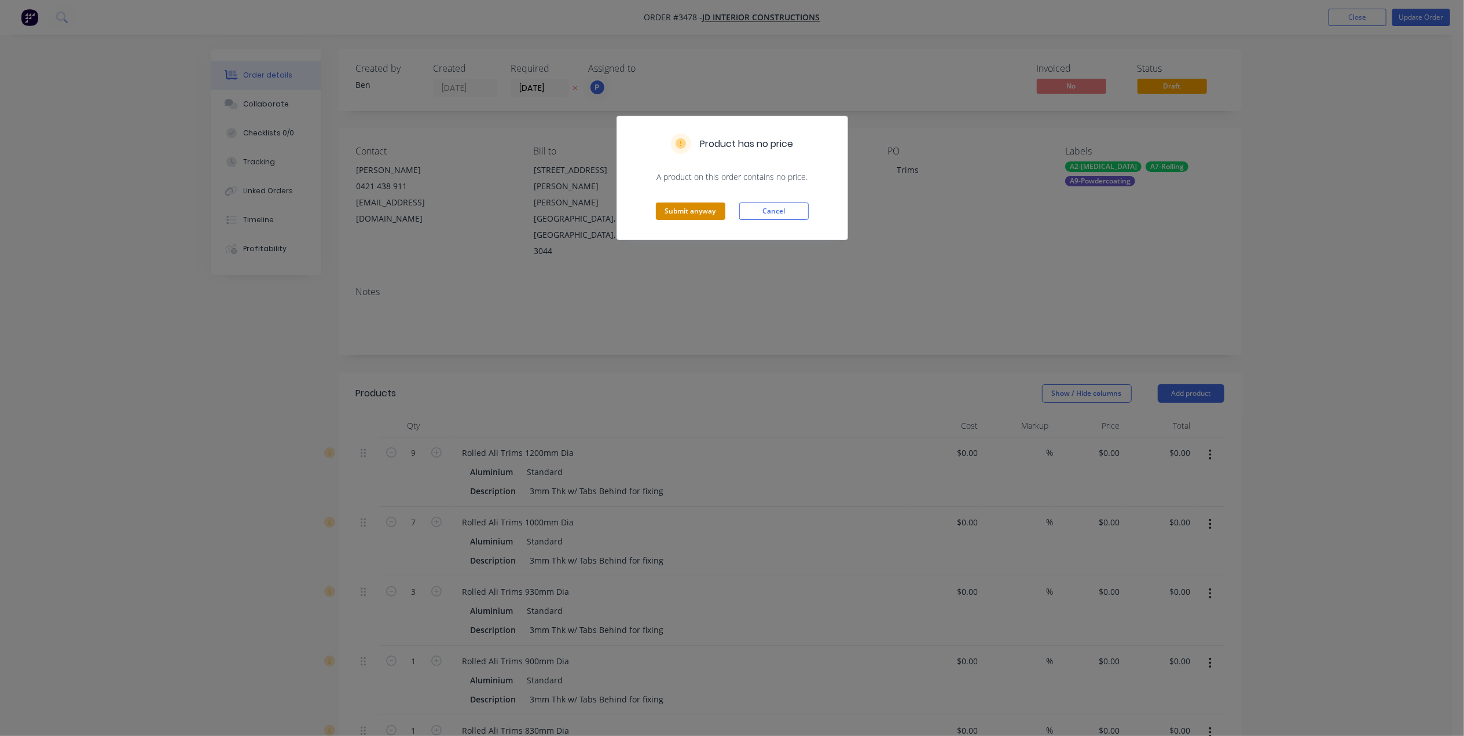
click at [704, 213] on button "Submit anyway" at bounding box center [690, 211] width 69 height 17
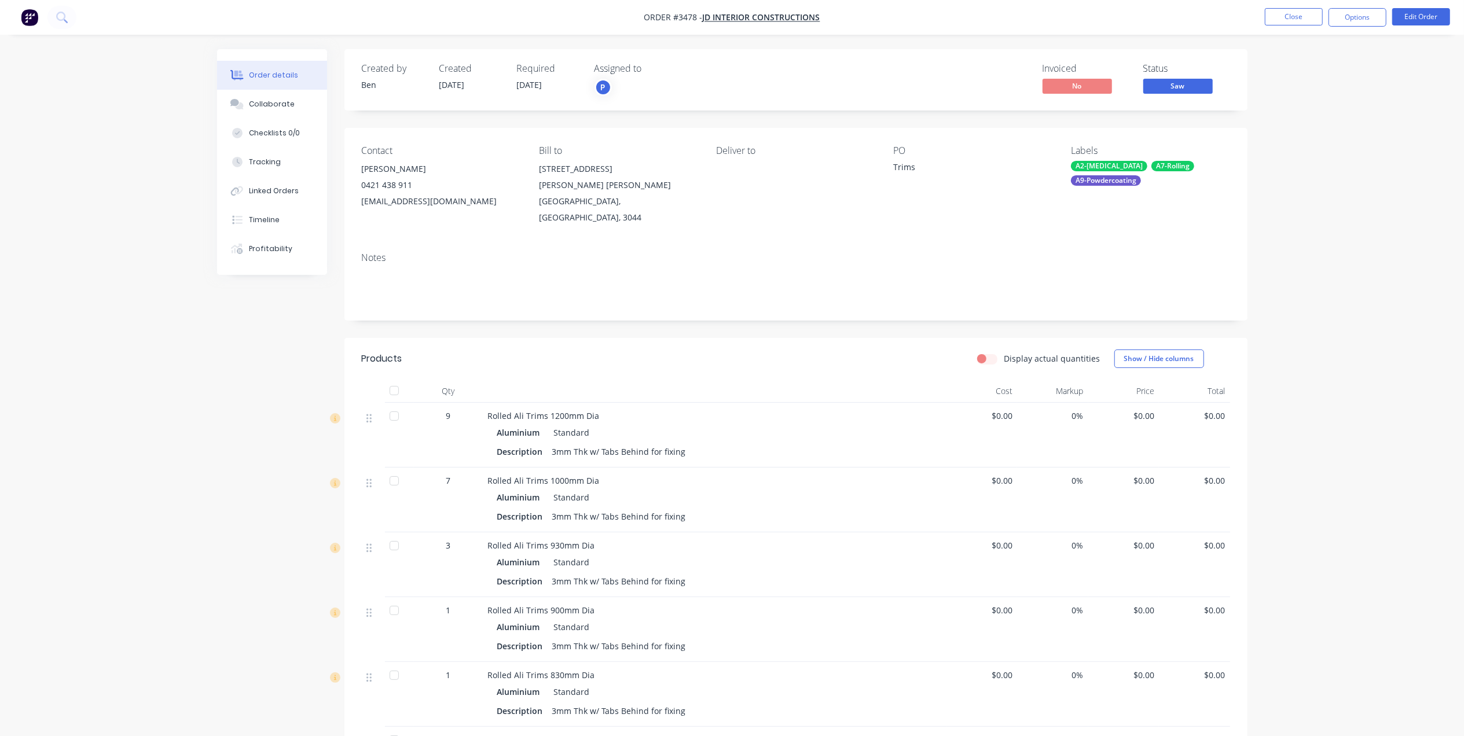
click at [1361, 3] on nav "Order #3478 - JD Interior Constructions Close Options Edit Order" at bounding box center [732, 17] width 1464 height 35
click at [1354, 16] on button "Options" at bounding box center [1357, 17] width 58 height 19
click at [1301, 137] on div "Work Order" at bounding box center [1322, 139] width 106 height 17
click at [1306, 117] on div "Without pricing" at bounding box center [1322, 116] width 106 height 17
drag, startPoint x: 1156, startPoint y: 14, endPoint x: 1172, endPoint y: 14, distance: 16.2
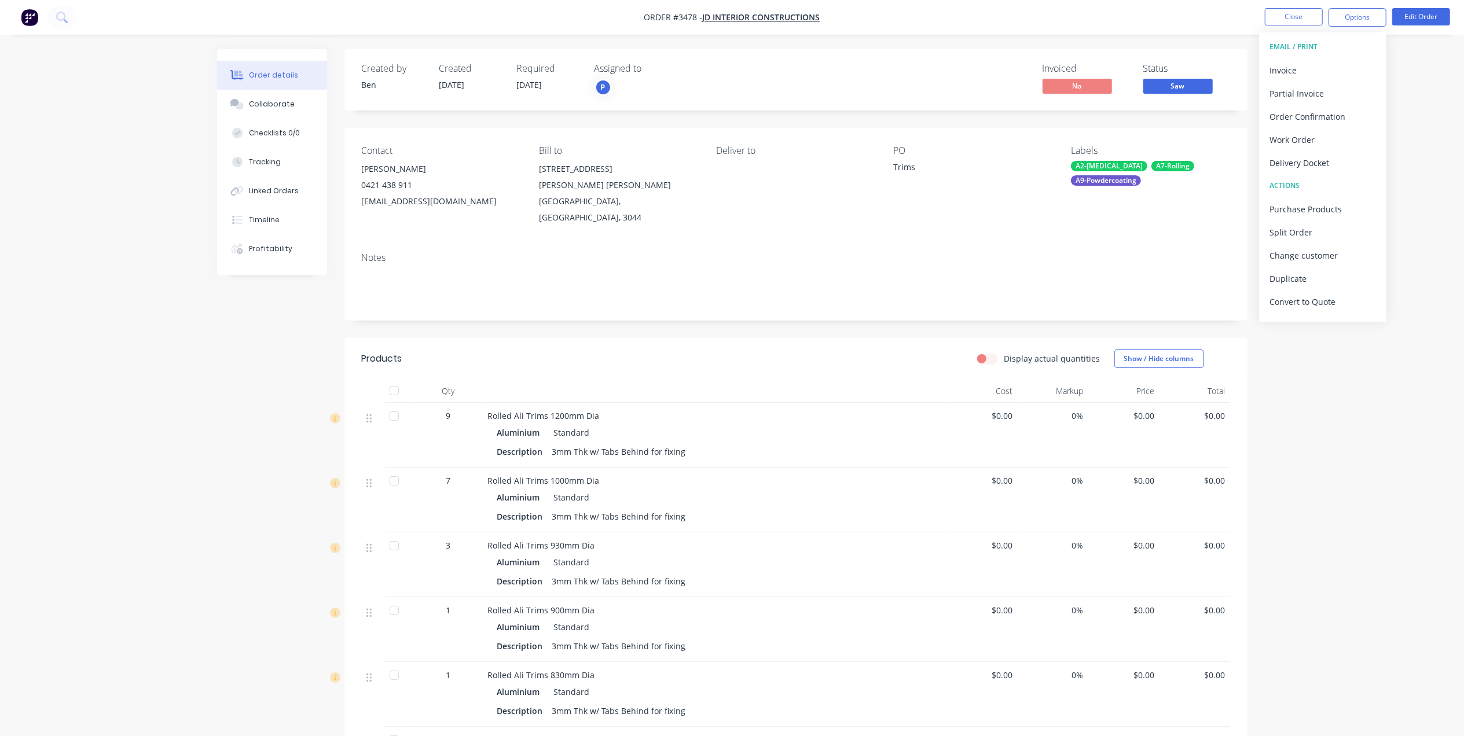
click at [1165, 14] on nav "Order #3478 - JD Interior Constructions Close Options EMAIL / PRINT Invoice Par…" at bounding box center [732, 17] width 1464 height 35
click at [1280, 12] on button "Close" at bounding box center [1293, 16] width 58 height 17
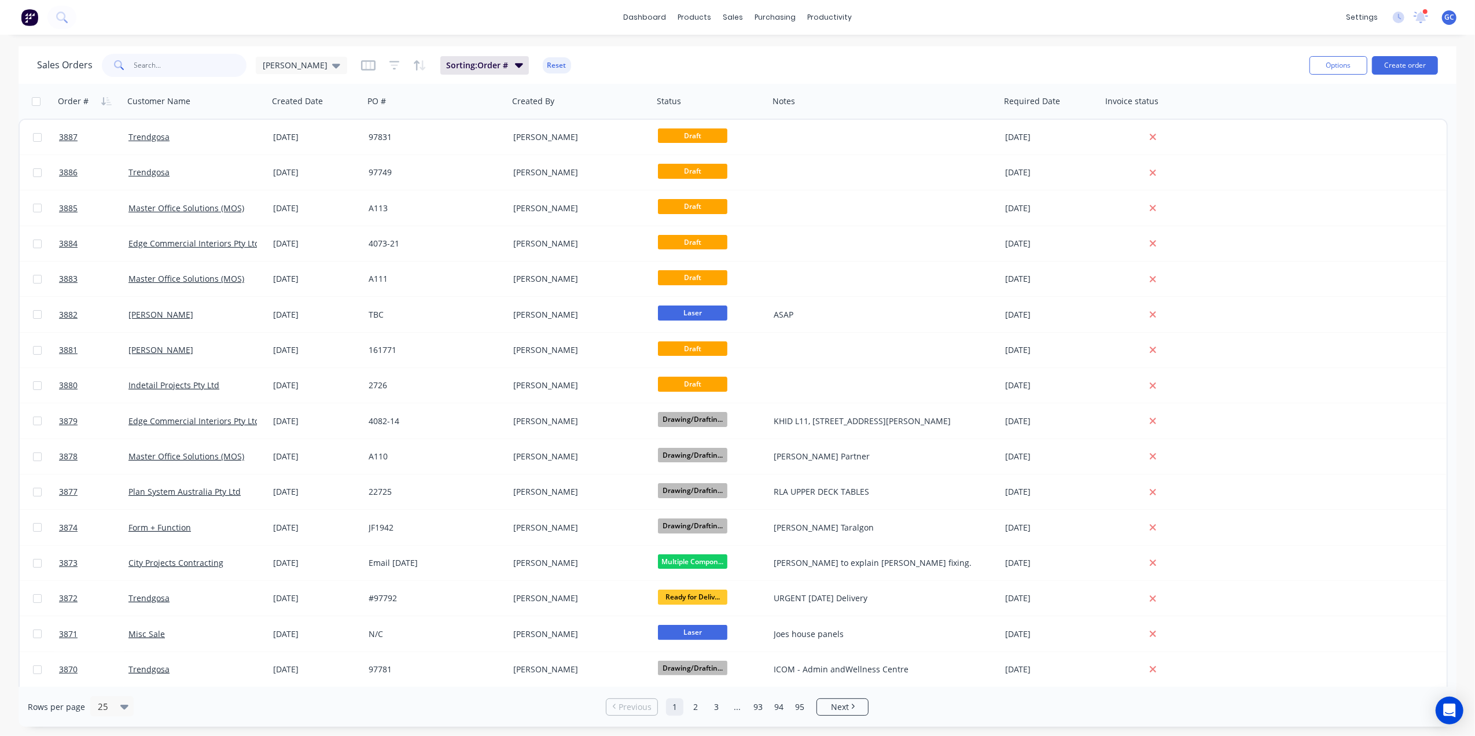
click at [188, 73] on input "text" at bounding box center [190, 65] width 113 height 23
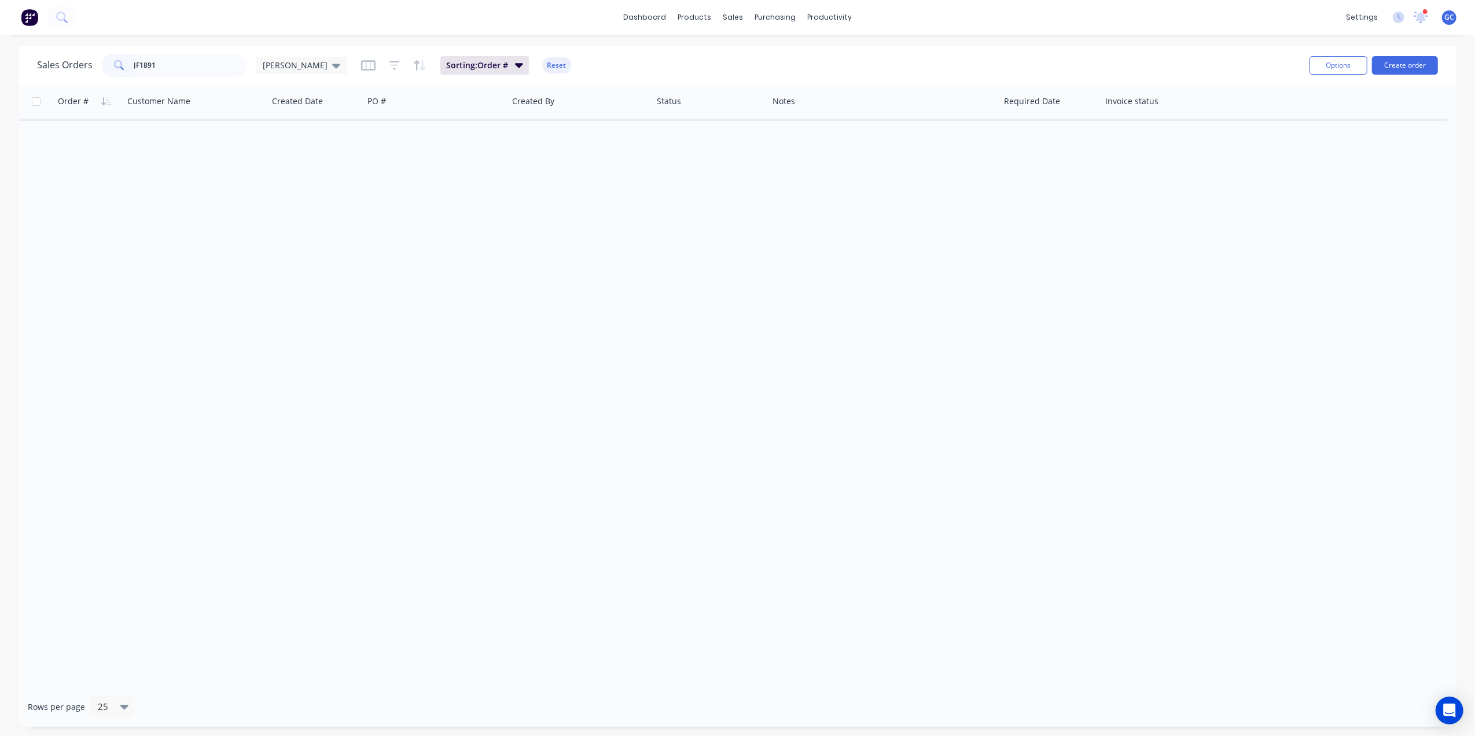
click at [406, 188] on div "Order # Customer Name Created Date PO # Created By Status Notes Required Date I…" at bounding box center [738, 385] width 1438 height 603
click at [170, 63] on input "JF1891" at bounding box center [190, 65] width 113 height 23
type input "JF1890"
